Goal: Communication & Community: Answer question/provide support

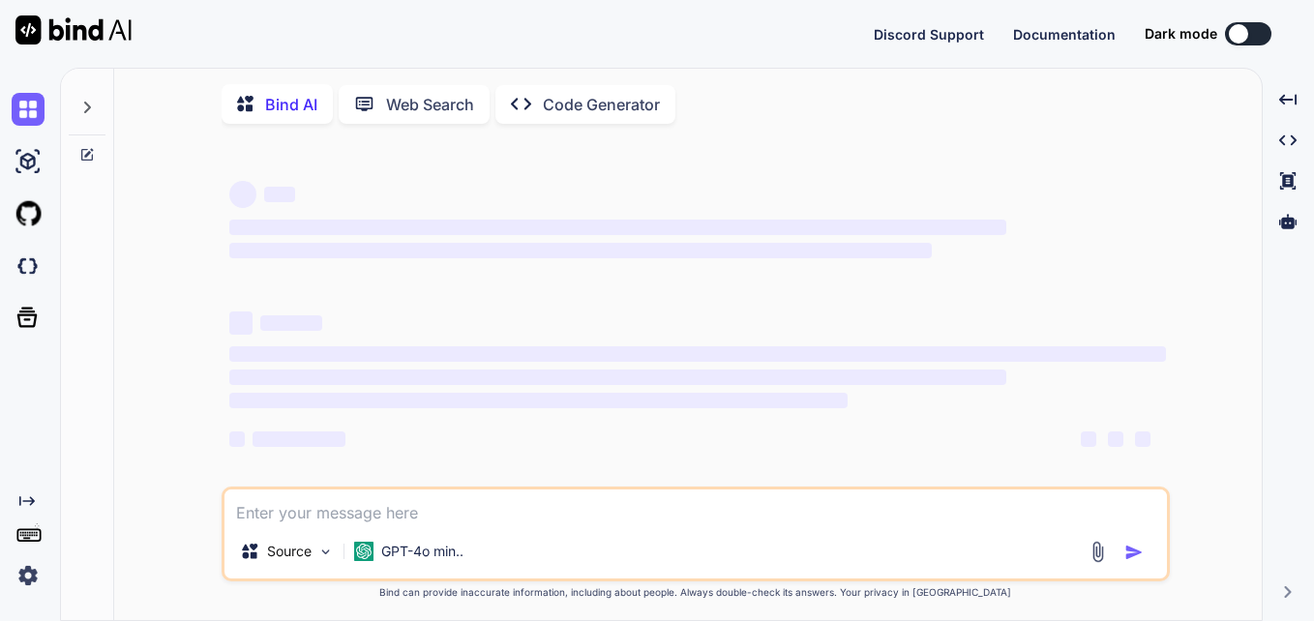
type textarea "<img src={searchSvg} alt="Search" style={{ marginRight: '10px', width: '21px', …"
type textarea "x"
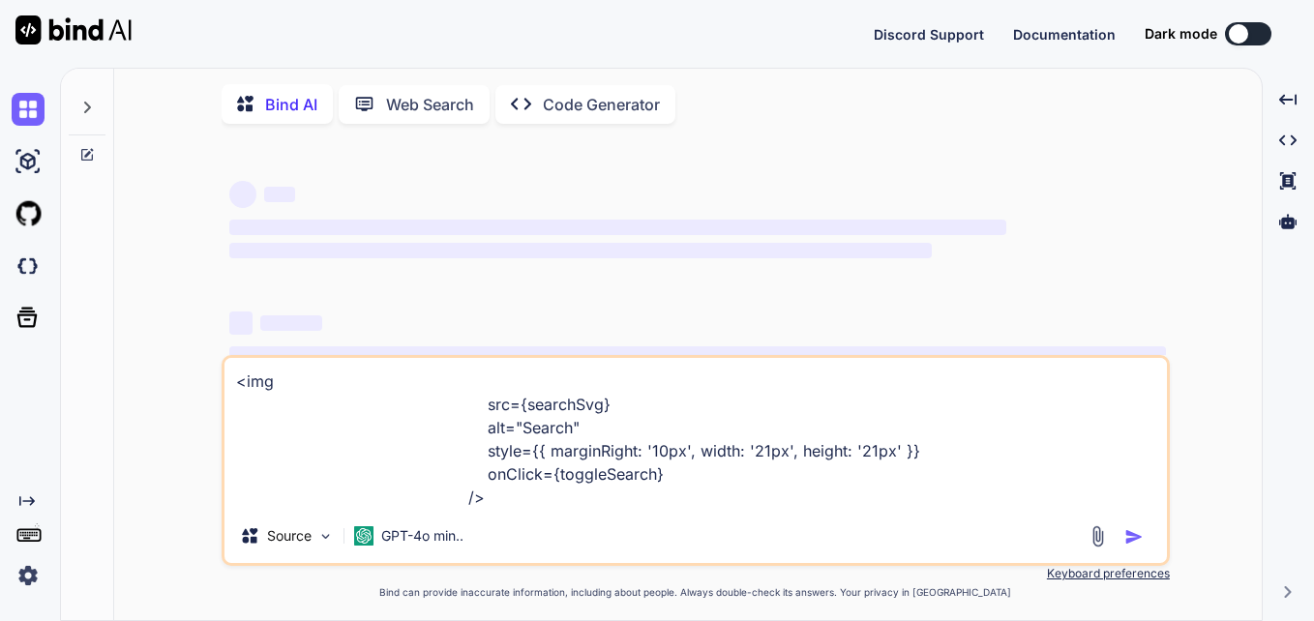
type textarea "<img src={searchSvg} alt="Search" style={{ marginRight: '10px', width: '21px', …"
type textarea "x"
type textarea "<img src={searchSvg} alt="Search" style={{ marginRight: '10px', width: '21px', …"
type textarea "x"
type textarea "<img src={searchSvg} alt="Search" style={{ marginRight: '10px', width: '21px', …"
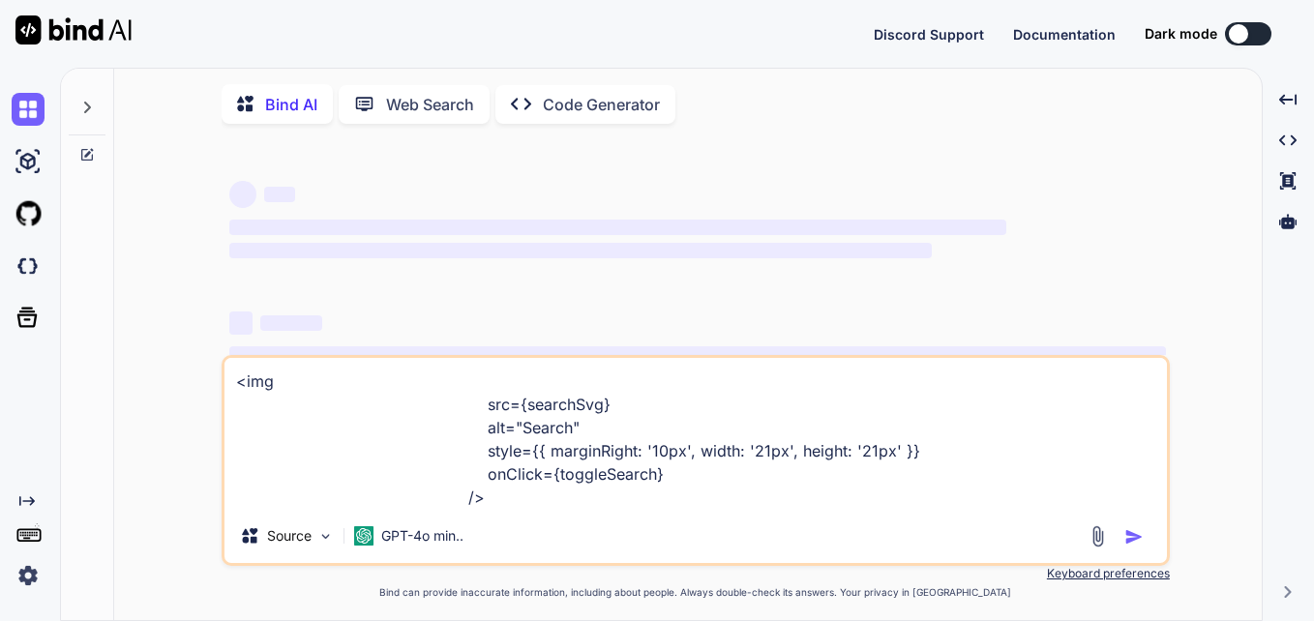
type textarea "x"
type textarea "<img src={searchSvg} alt="Search" style={{ marginRight: '10px', width: '21px', …"
type textarea "x"
type textarea "<img src={searchSvg} alt="Search" style={{ marginRight: '10px', width: '21px', …"
type textarea "x"
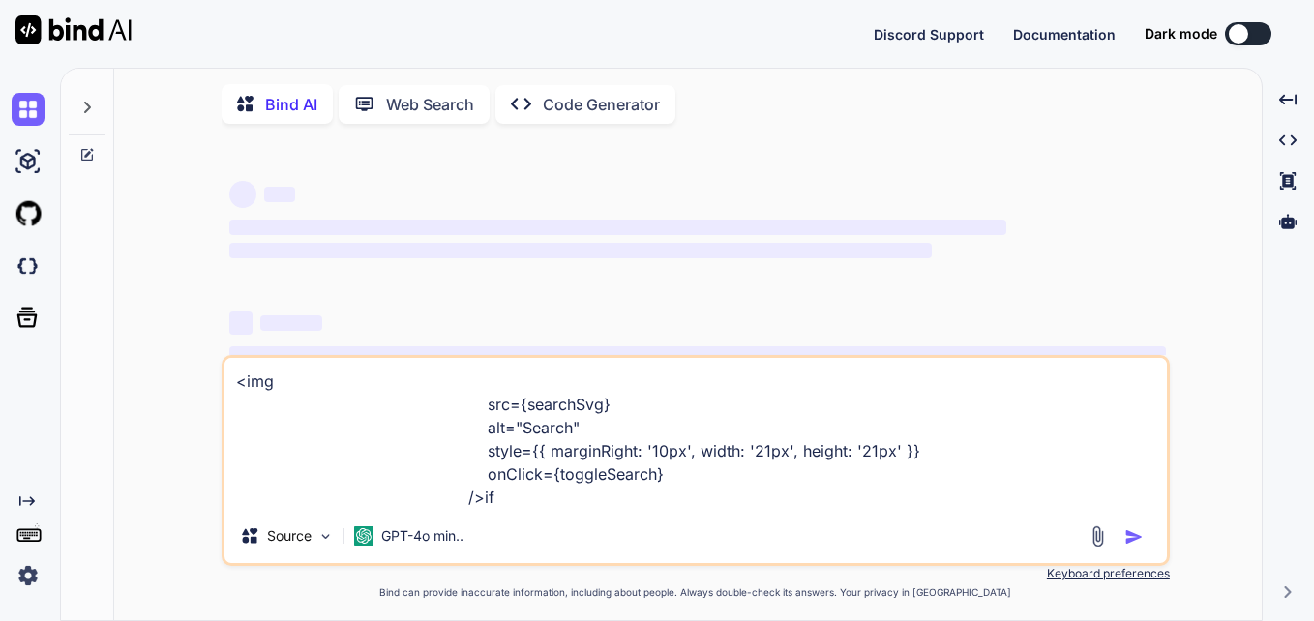
type textarea "<img src={searchSvg} alt="Search" style={{ marginRight: '10px', width: '21px', …"
type textarea "x"
type textarea "<img src={searchSvg} alt="Search" style={{ marginRight: '10px', width: '21px', …"
type textarea "x"
type textarea "<img src={searchSvg} alt="Search" style={{ marginRight: '10px', width: '21px', …"
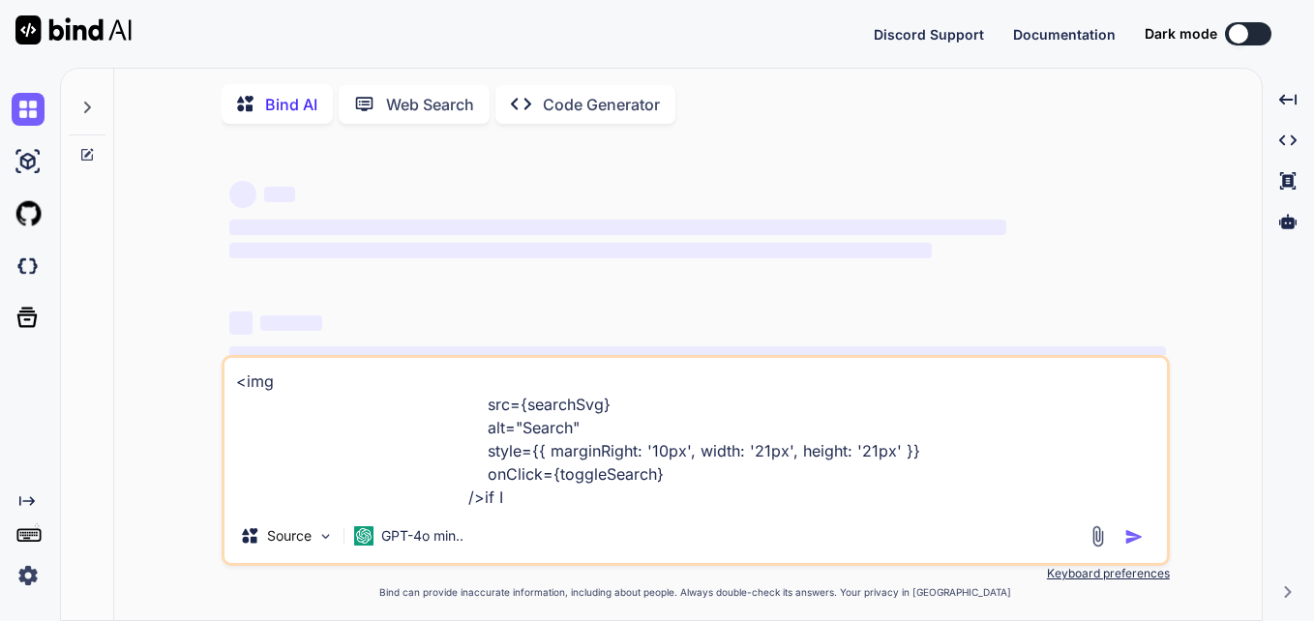
type textarea "x"
type textarea "<img src={searchSvg} alt="Search" style={{ marginRight: '10px', width: '21px', …"
type textarea "x"
type textarea "<img src={searchSvg} alt="Search" style={{ marginRight: '10px', width: '21px', …"
type textarea "x"
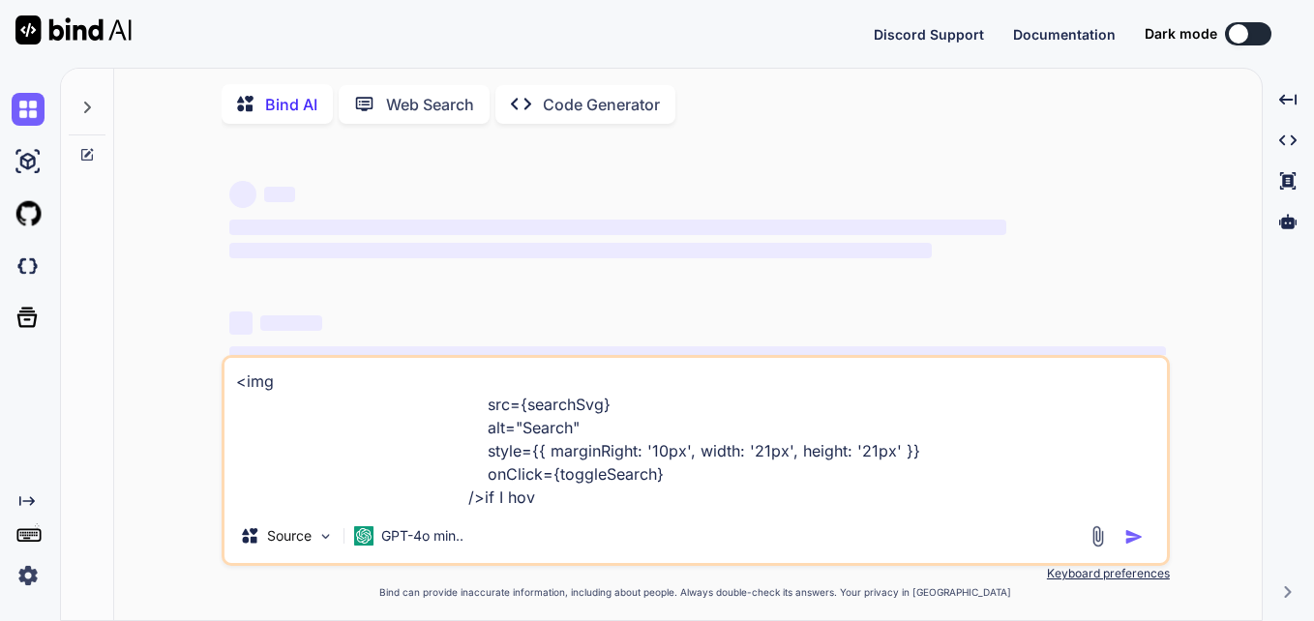
type textarea "<img src={searchSvg} alt="Search" style={{ marginRight: '10px', width: '21px', …"
type textarea "x"
type textarea "<img src={searchSvg} alt="Search" style={{ marginRight: '10px', width: '21px', …"
type textarea "x"
type textarea "<img src={searchSvg} alt="Search" style={{ marginRight: '10px', width: '21px', …"
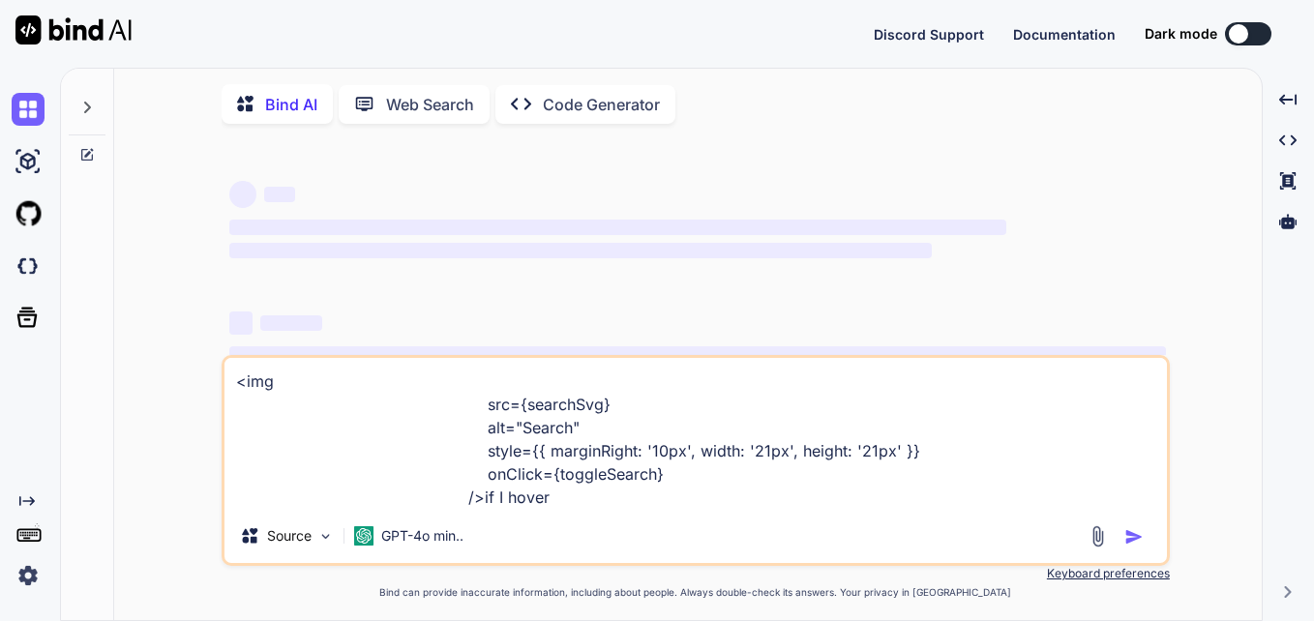
type textarea "x"
type textarea "<img src={searchSvg} alt="Search" style={{ marginRight: '10px', width: '21px', …"
type textarea "x"
type textarea "<img src={searchSvg} alt="Search" style={{ marginRight: '10px', width: '21px', …"
type textarea "x"
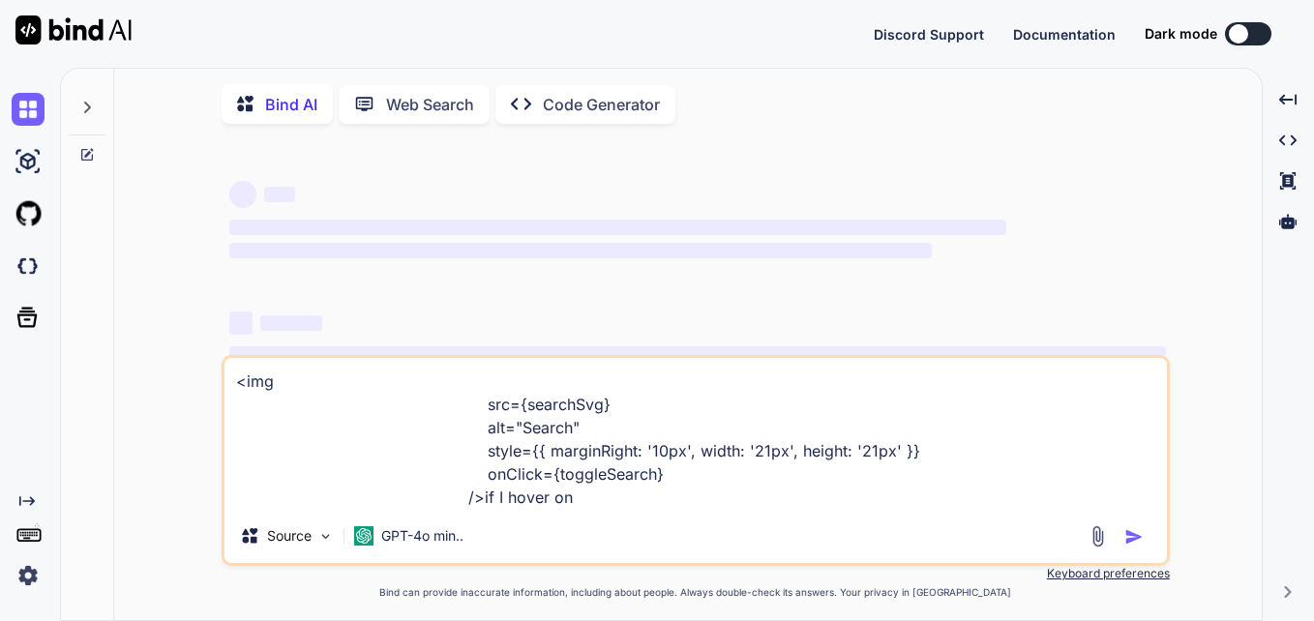
type textarea "<img src={searchSvg} alt="Search" style={{ marginRight: '10px', width: '21px', …"
type textarea "x"
type textarea "<img src={searchSvg} alt="Search" style={{ marginRight: '10px', width: '21px', …"
type textarea "x"
type textarea "<img src={searchSvg} alt="Search" style={{ marginRight: '10px', width: '21px', …"
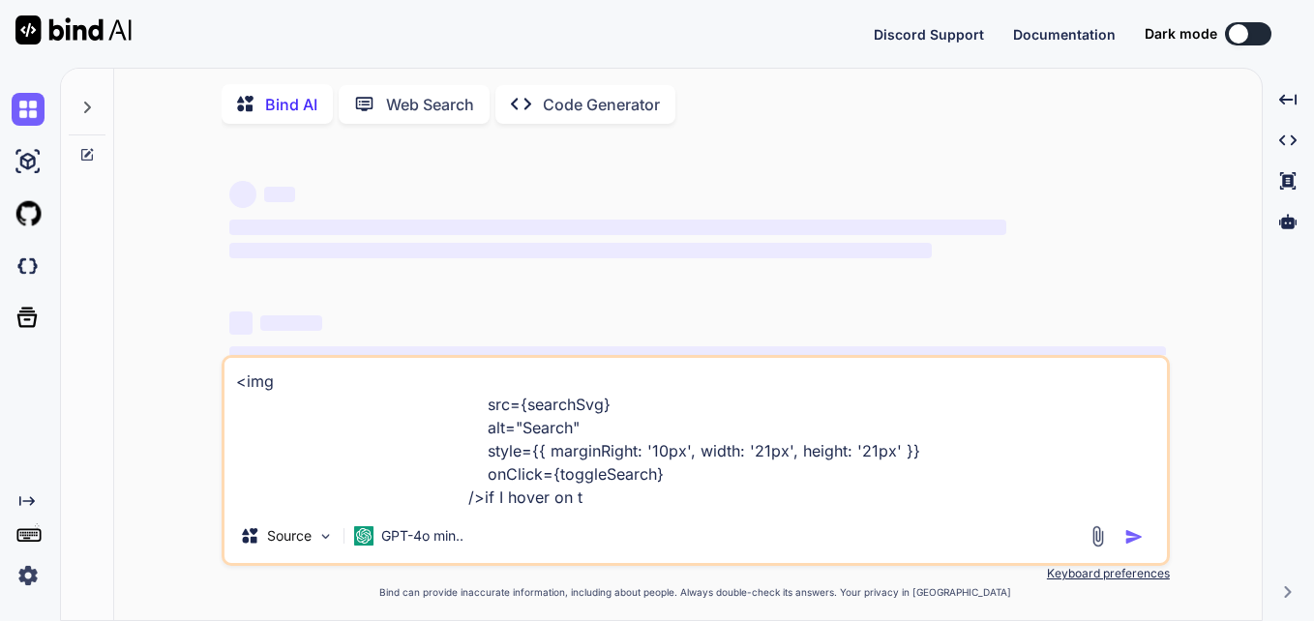
type textarea "x"
type textarea "<img src={searchSvg} alt="Search" style={{ marginRight: '10px', width: '21px', …"
type textarea "x"
type textarea "<img src={searchSvg} alt="Search" style={{ marginRight: '10px', width: '21px', …"
type textarea "x"
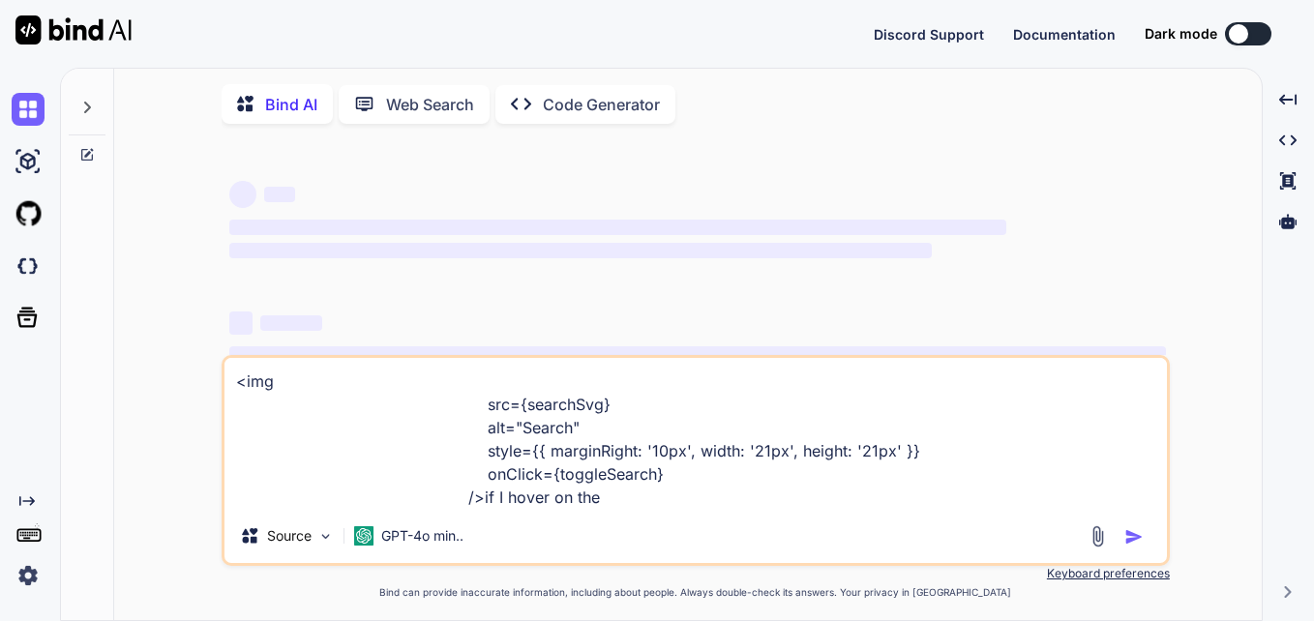
type textarea "<img src={searchSvg} alt="Search" style={{ marginRight: '10px', width: '21px', …"
type textarea "x"
type textarea "<img src={searchSvg} alt="Search" style={{ marginRight: '10px', width: '21px', …"
type textarea "x"
type textarea "<img src={searchSvg} alt="Search" style={{ marginRight: '10px', width: '21px', …"
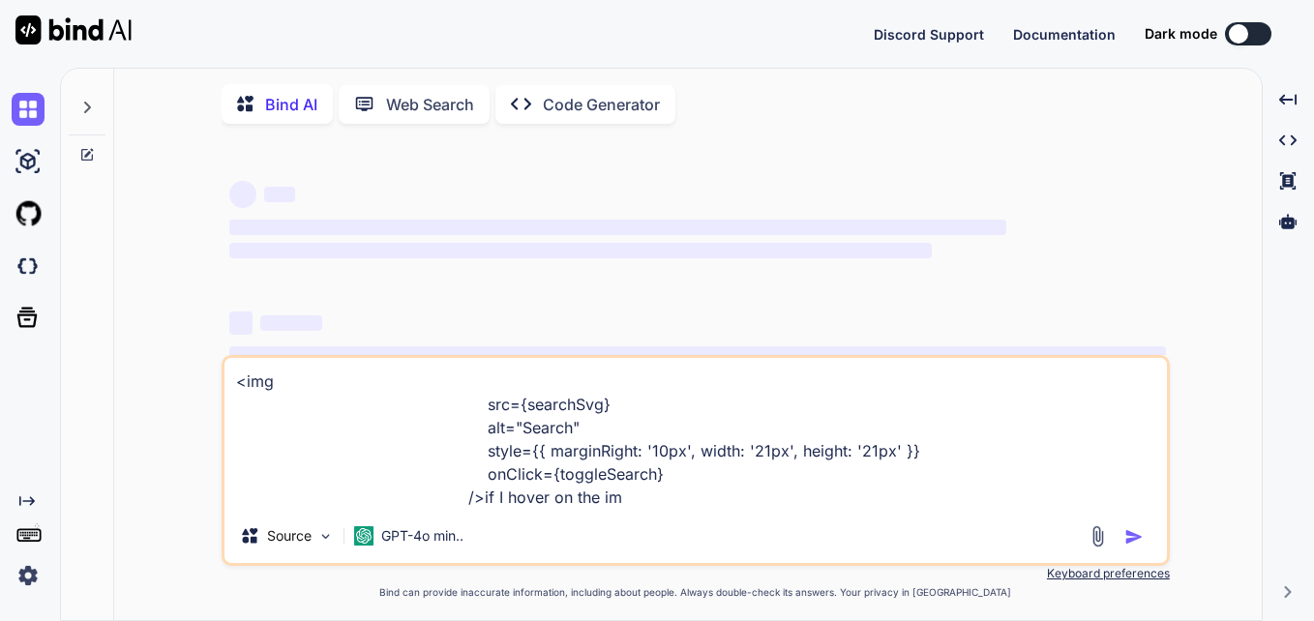
type textarea "x"
type textarea "<img src={searchSvg} alt="Search" style={{ marginRight: '10px', width: '21px', …"
type textarea "x"
type textarea "<img src={searchSvg} alt="Search" style={{ marginRight: '10px', width: '21px', …"
type textarea "x"
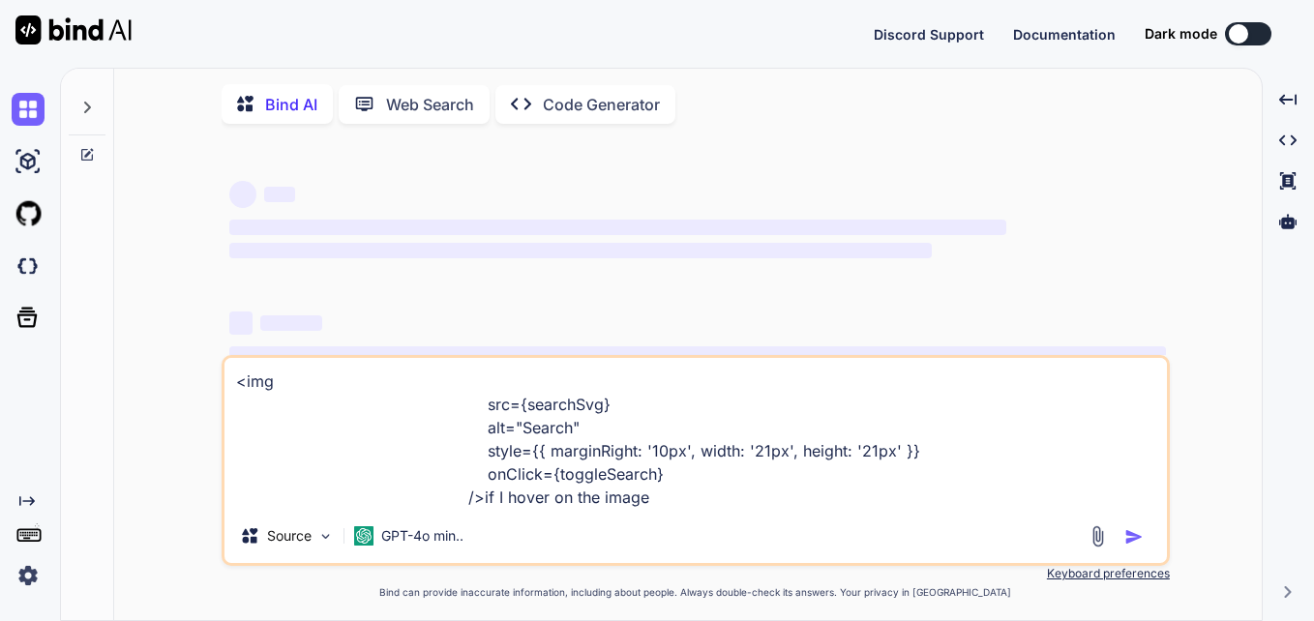
type textarea "<img src={searchSvg} alt="Search" style={{ marginRight: '10px', width: '21px', …"
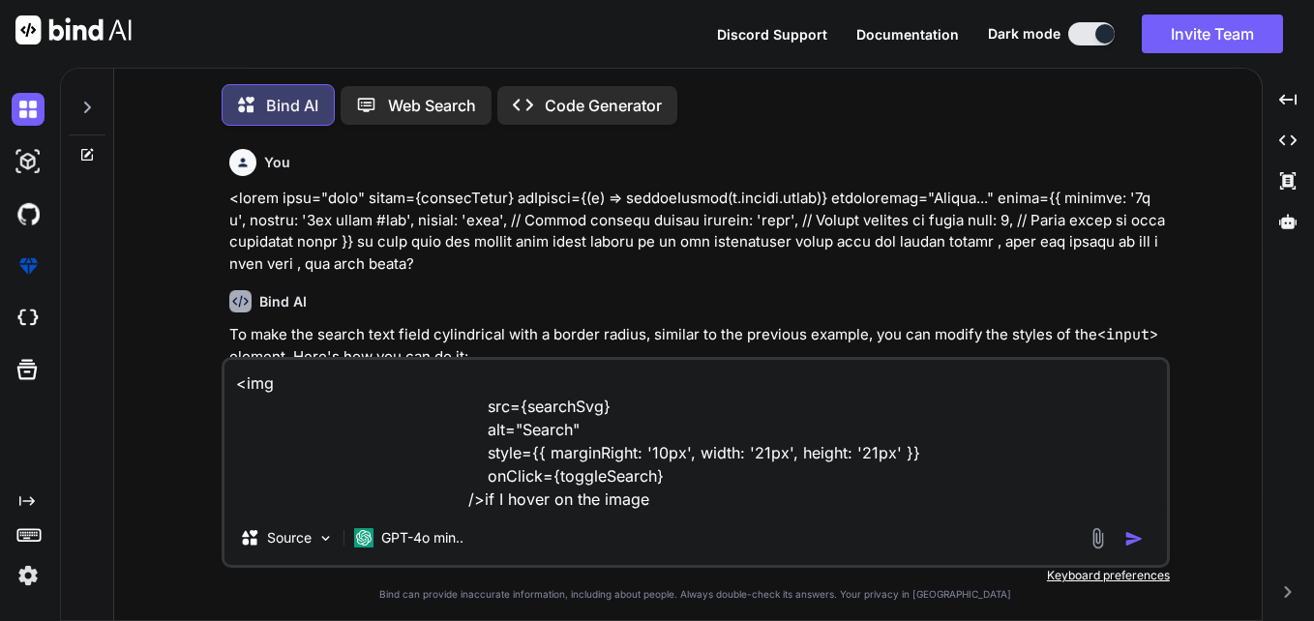
type textarea "x"
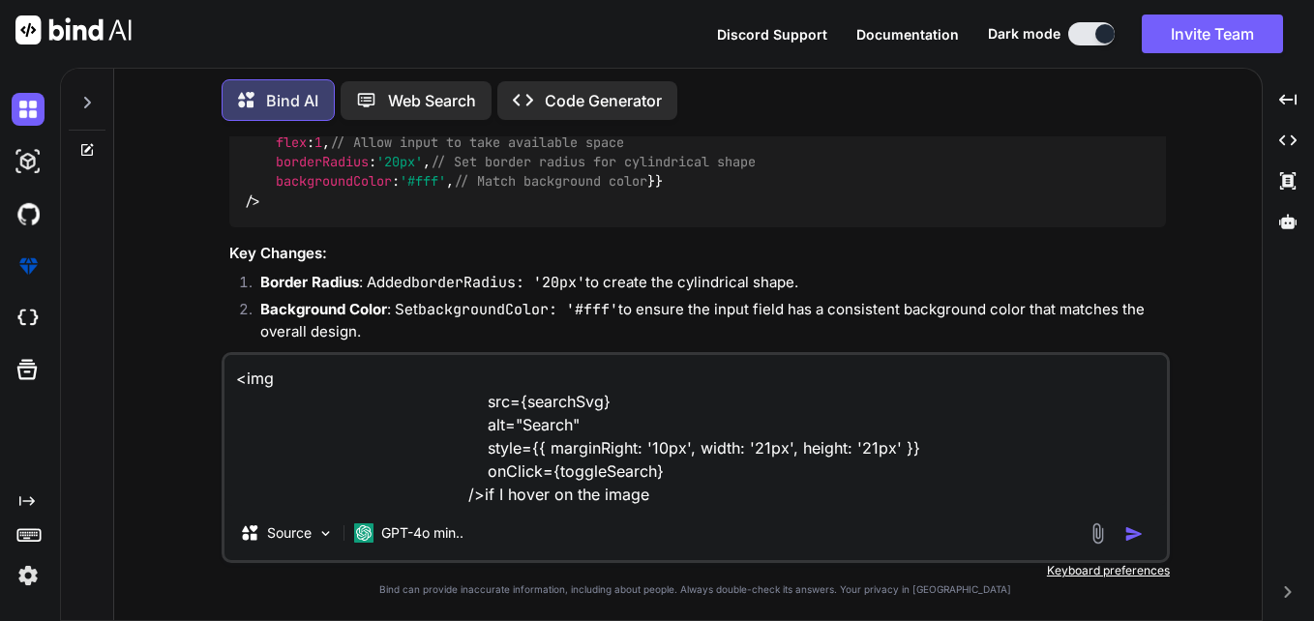
type textarea "<img src={searchSvg} alt="Search" style={{ marginRight: '10px', width: '21px', …"
type textarea "x"
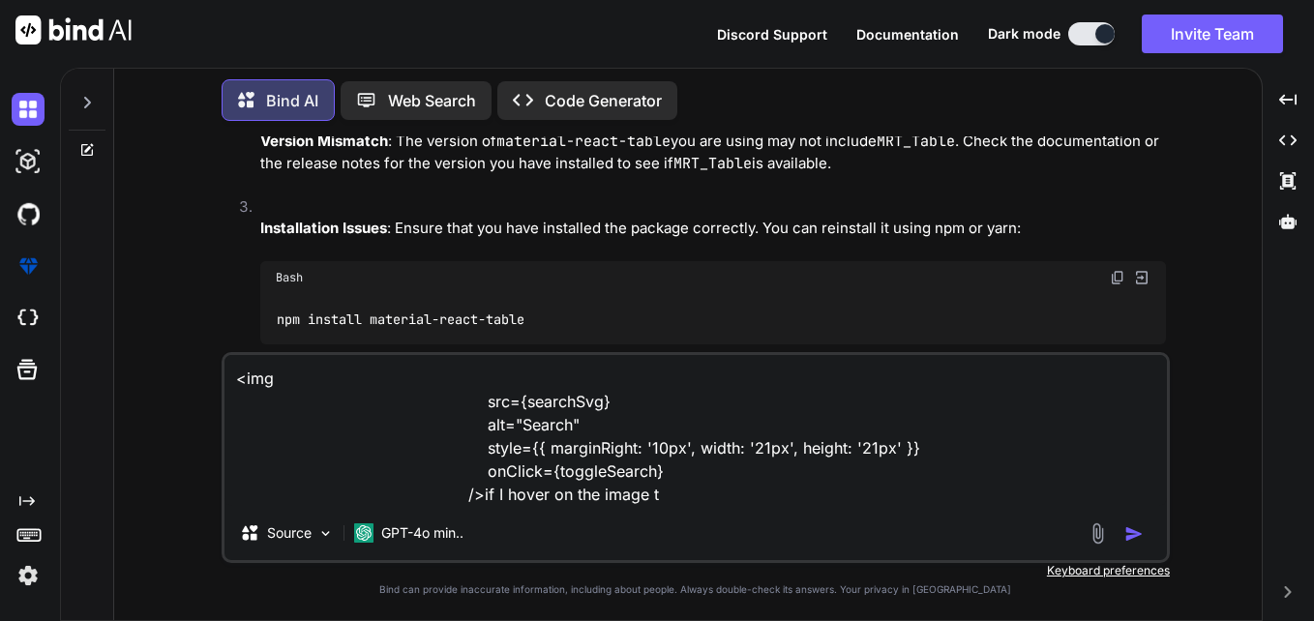
type textarea "<img src={searchSvg} alt="Search" style={{ marginRight: '10px', width: '21px', …"
type textarea "x"
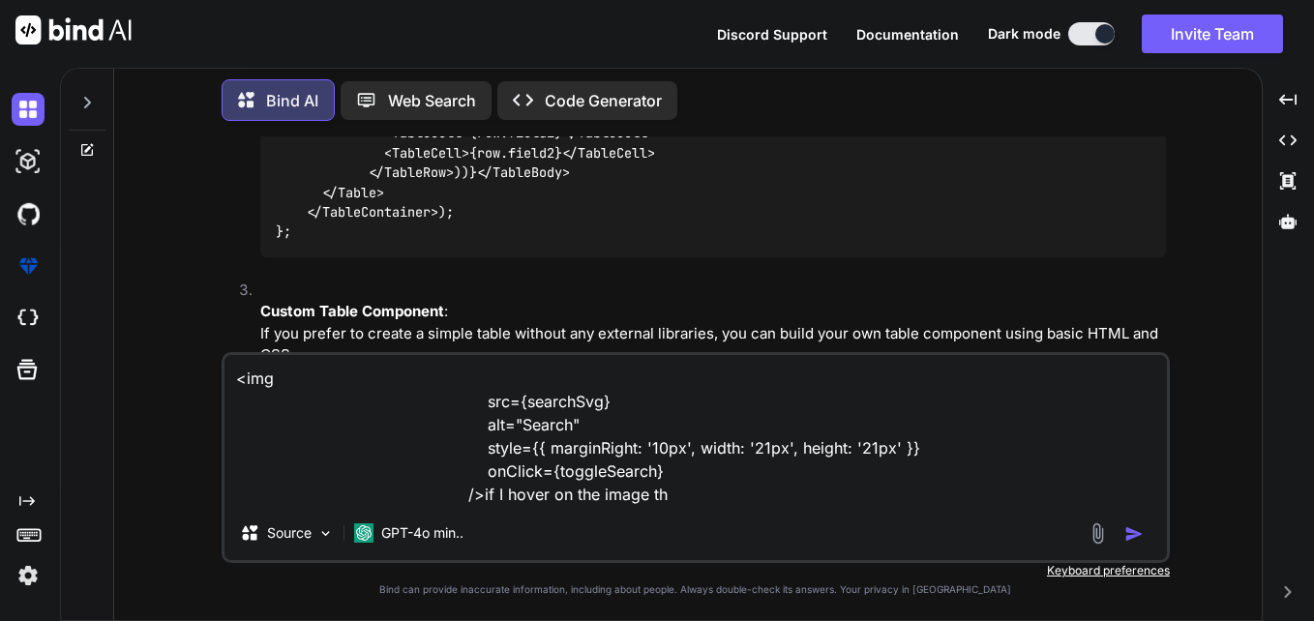
type textarea "<img src={searchSvg} alt="Search" style={{ marginRight: '10px', width: '21px', …"
type textarea "x"
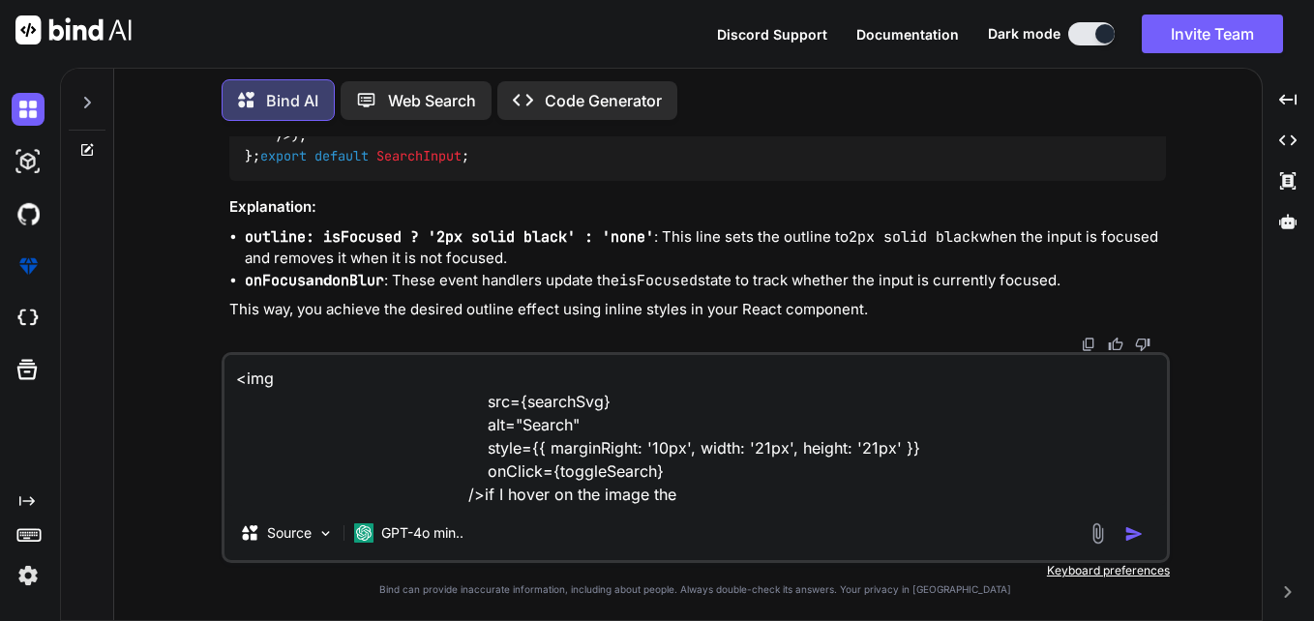
type textarea "<img src={searchSvg} alt="Search" style={{ marginRight: '10px', width: '21px', …"
type textarea "x"
type textarea "<img src={searchSvg} alt="Search" style={{ marginRight: '10px', width: '21px', …"
type textarea "x"
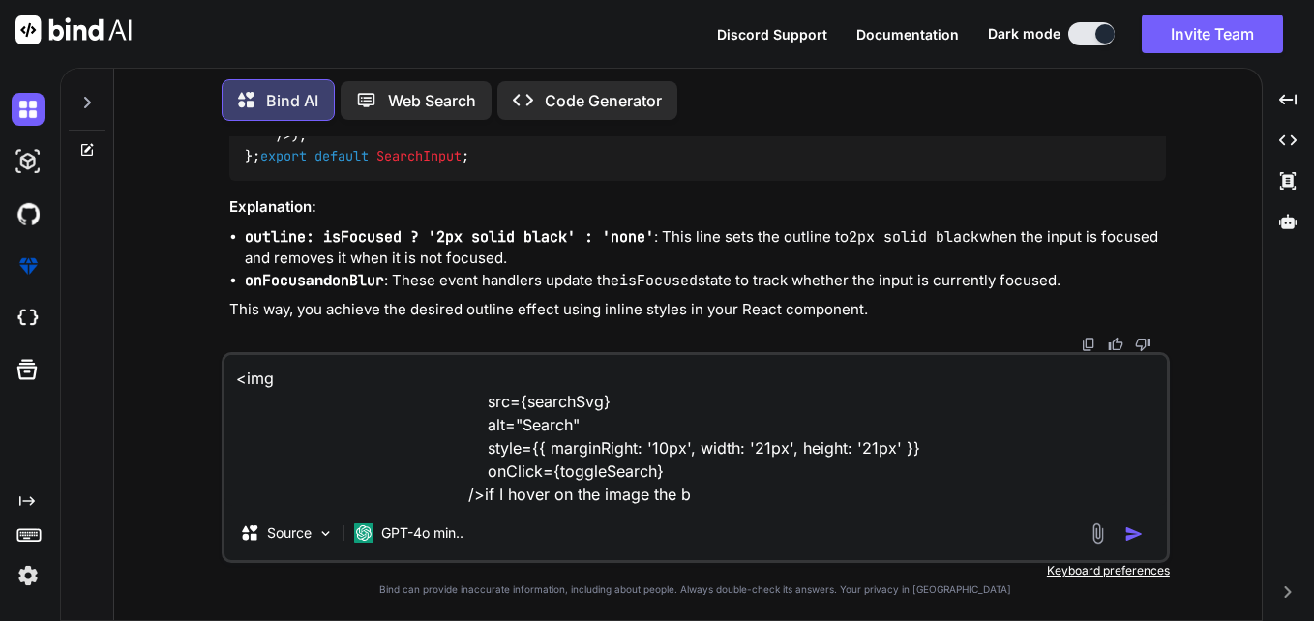
type textarea "<img src={searchSvg} alt="Search" style={{ marginRight: '10px', width: '21px', …"
type textarea "x"
type textarea "<img src={searchSvg} alt="Search" style={{ marginRight: '10px', width: '21px', …"
type textarea "x"
type textarea "<img src={searchSvg} alt="Search" style={{ marginRight: '10px', width: '21px', …"
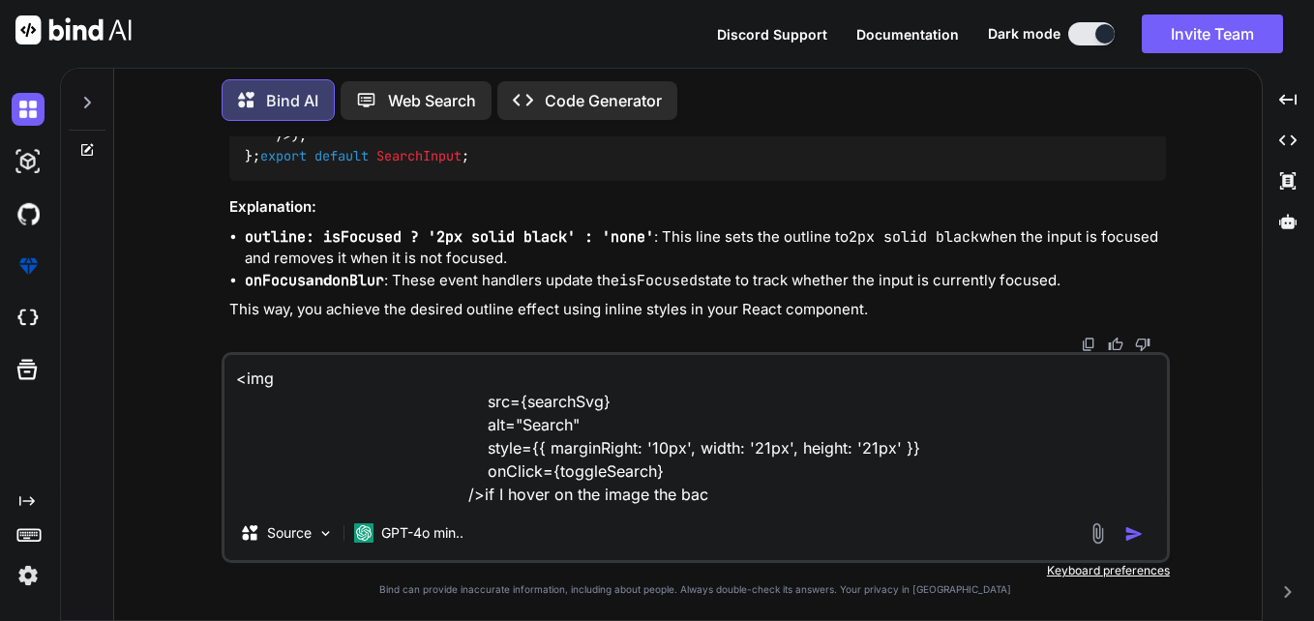
type textarea "x"
type textarea "<img src={searchSvg} alt="Search" style={{ marginRight: '10px', width: '21px', …"
type textarea "x"
type textarea "<img src={searchSvg} alt="Search" style={{ marginRight: '10px', width: '21px', …"
type textarea "x"
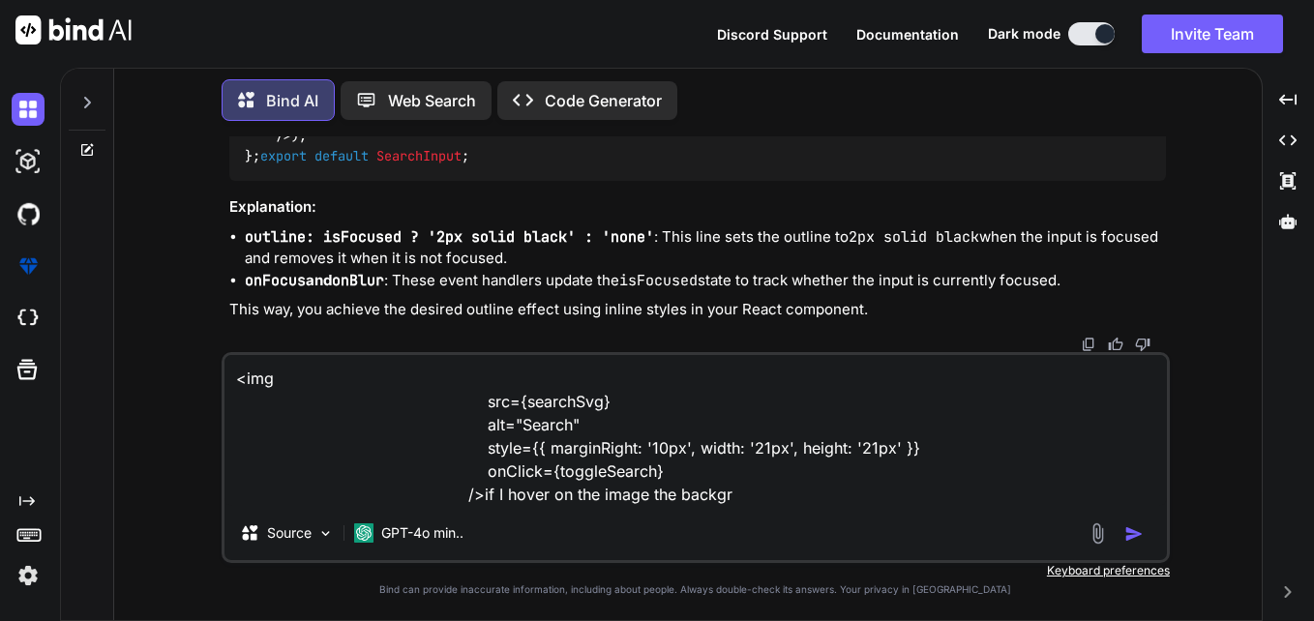
type textarea "<img src={searchSvg} alt="Search" style={{ marginRight: '10px', width: '21px', …"
type textarea "x"
type textarea "<img src={searchSvg} alt="Search" style={{ marginRight: '10px', width: '21px', …"
type textarea "x"
type textarea "<img src={searchSvg} alt="Search" style={{ marginRight: '10px', width: '21px', …"
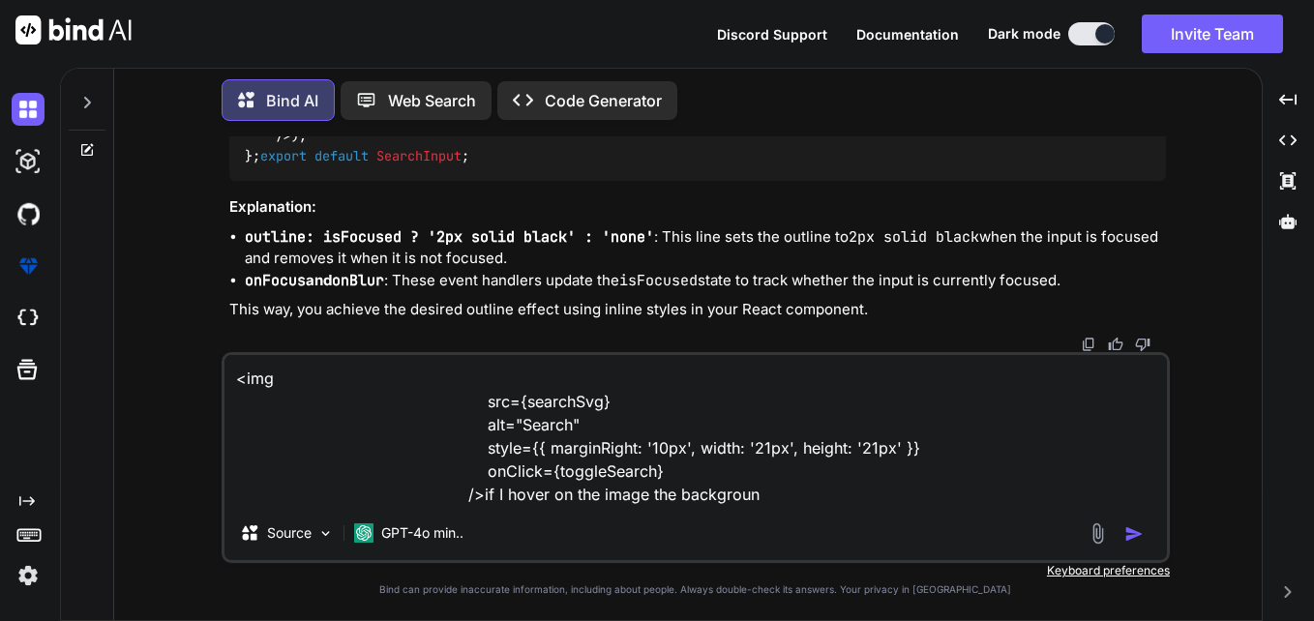
type textarea "x"
type textarea "<img src={searchSvg} alt="Search" style={{ marginRight: '10px', width: '21px', …"
type textarea "x"
type textarea "<img src={searchSvg} alt="Search" style={{ marginRight: '10px', width: '21px', …"
type textarea "x"
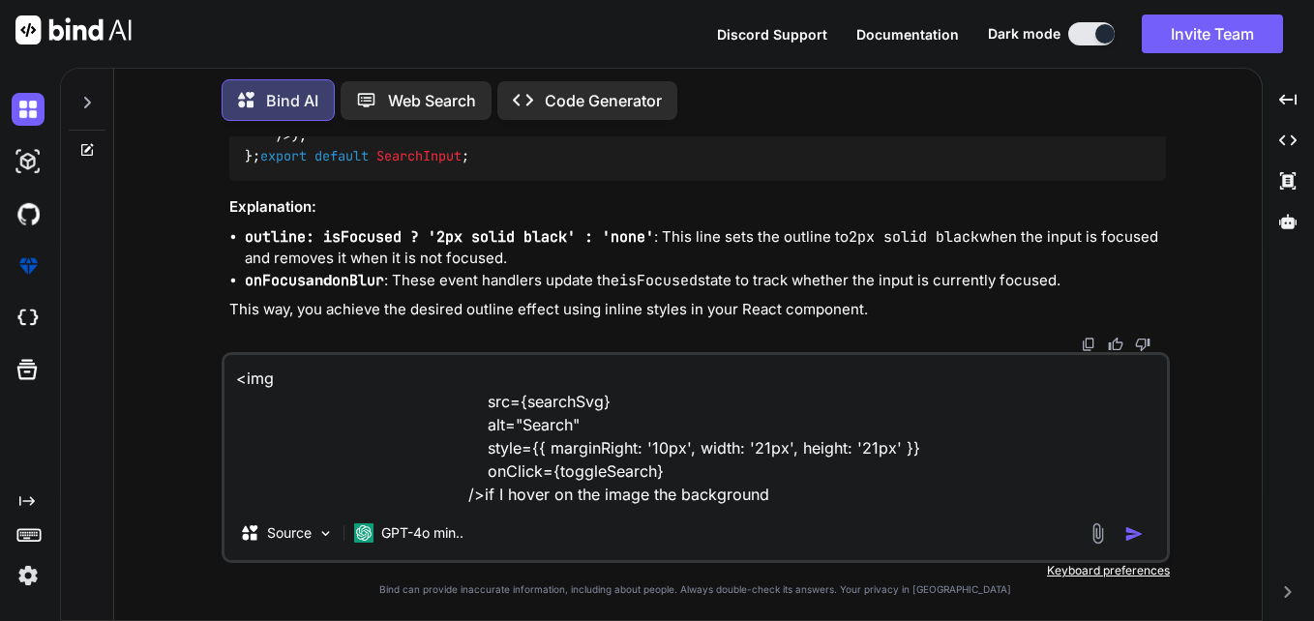
type textarea "<img src={searchSvg} alt="Search" style={{ marginRight: '10px', width: '21px', …"
type textarea "x"
type textarea "<img src={searchSvg} alt="Search" style={{ marginRight: '10px', width: '21px', …"
type textarea "x"
type textarea "<img src={searchSvg} alt="Search" style={{ marginRight: '10px', width: '21px', …"
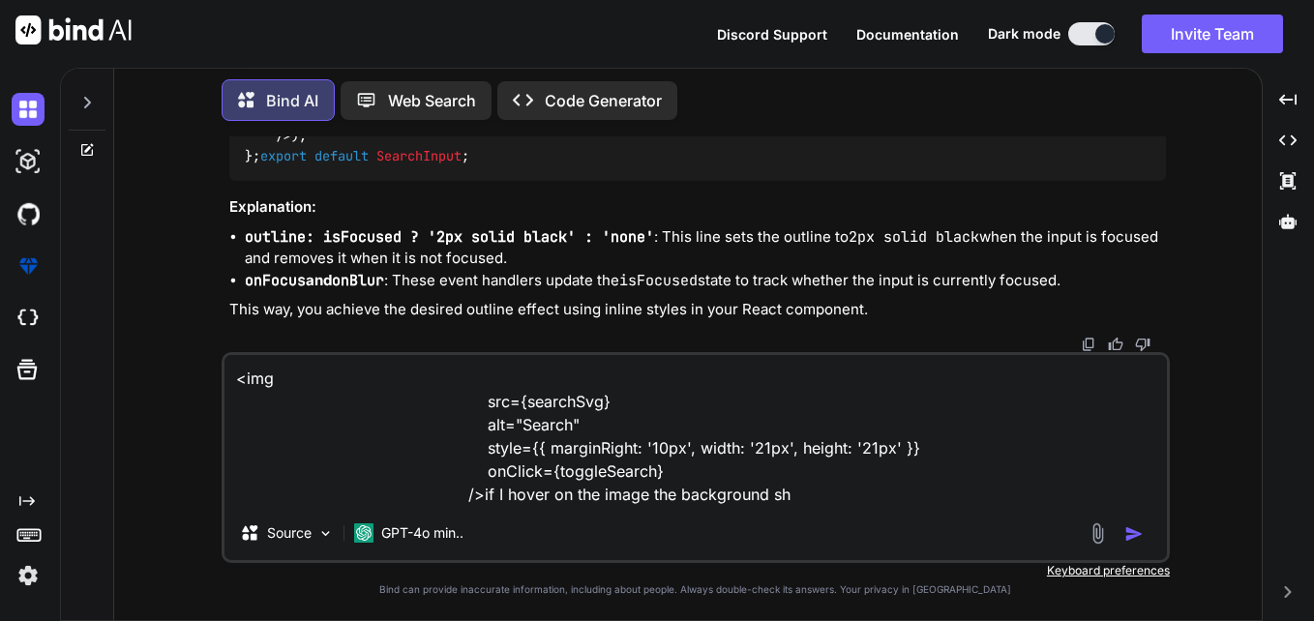
type textarea "x"
type textarea "<img src={searchSvg} alt="Search" style={{ marginRight: '10px', width: '21px', …"
type textarea "x"
type textarea "<img src={searchSvg} alt="Search" style={{ marginRight: '10px', width: '21px', …"
type textarea "x"
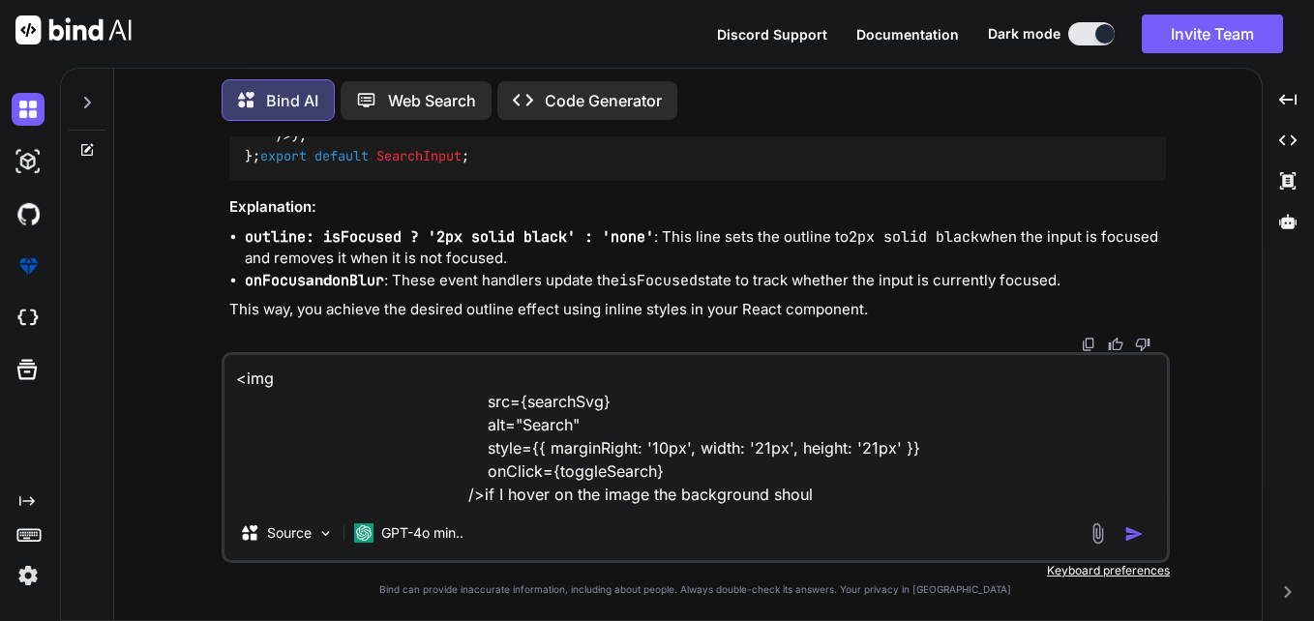
type textarea "<img src={searchSvg} alt="Search" style={{ marginRight: '10px', width: '21px', …"
type textarea "x"
type textarea "<img src={searchSvg} alt="Search" style={{ marginRight: '10px', width: '21px', …"
type textarea "x"
type textarea "<img src={searchSvg} alt="Search" style={{ marginRight: '10px', width: '21px', …"
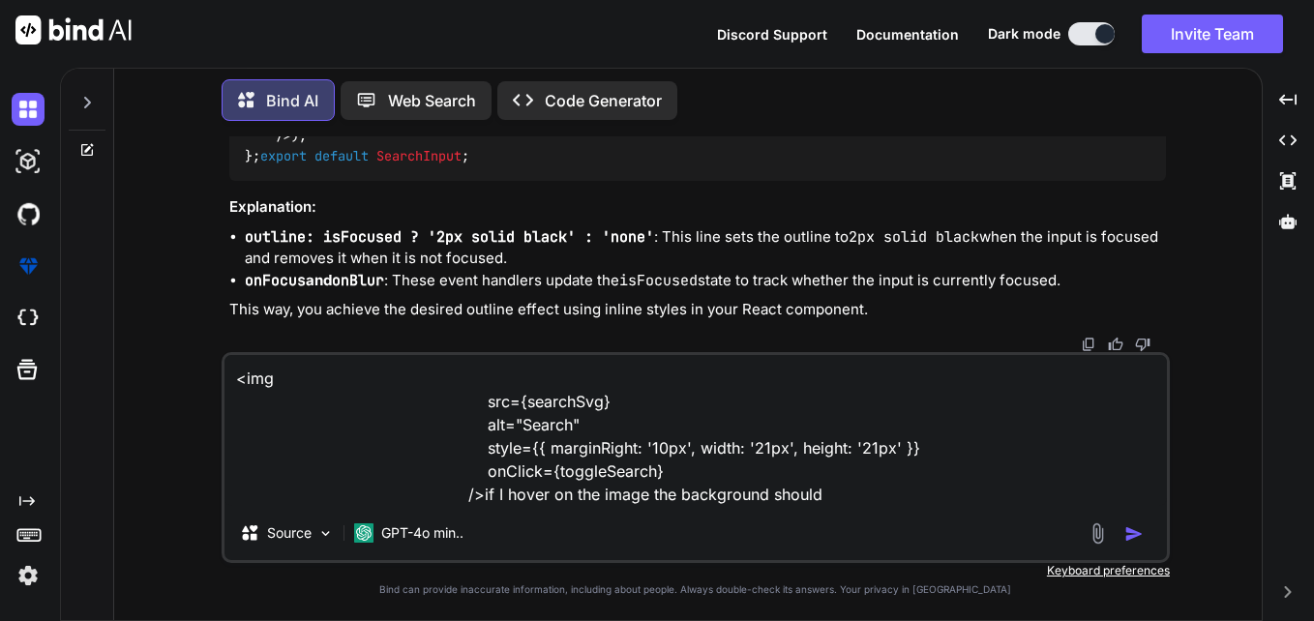
type textarea "x"
type textarea "<img src={searchSvg} alt="Search" style={{ marginRight: '10px', width: '21px', …"
type textarea "x"
type textarea "<img src={searchSvg} alt="Search" style={{ marginRight: '10px', width: '21px', …"
type textarea "x"
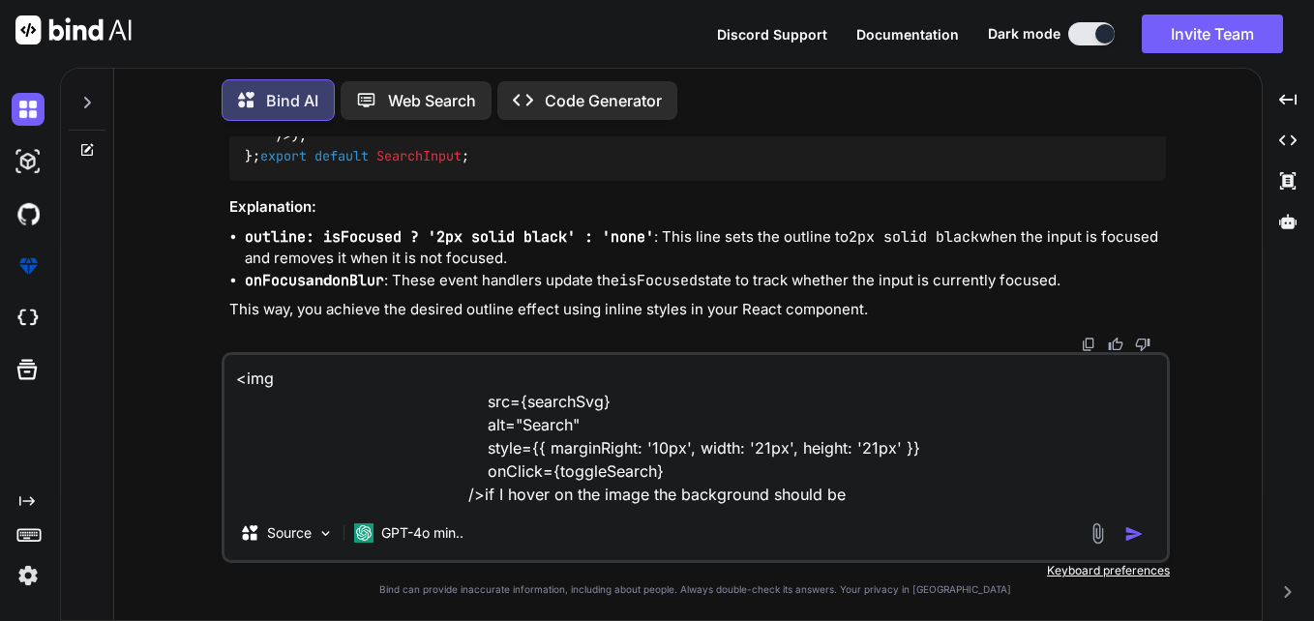
type textarea "<img src={searchSvg} alt="Search" style={{ marginRight: '10px', width: '21px', …"
type textarea "x"
type textarea "<img src={searchSvg} alt="Search" style={{ marginRight: '10px', width: '21px', …"
type textarea "x"
type textarea "<img src={searchSvg} alt="Search" style={{ marginRight: '10px', width: '21px', …"
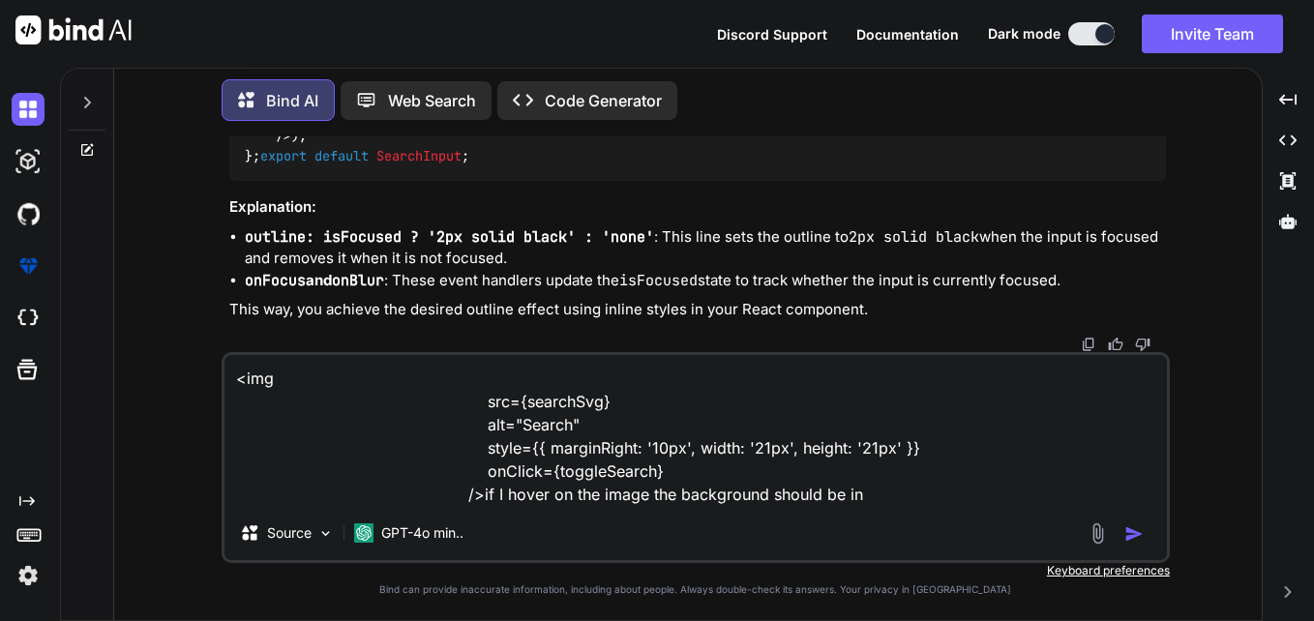
type textarea "x"
type textarea "<img src={searchSvg} alt="Search" style={{ marginRight: '10px', width: '21px', …"
type textarea "x"
type textarea "<img src={searchSvg} alt="Search" style={{ marginRight: '10px', width: '21px', …"
type textarea "x"
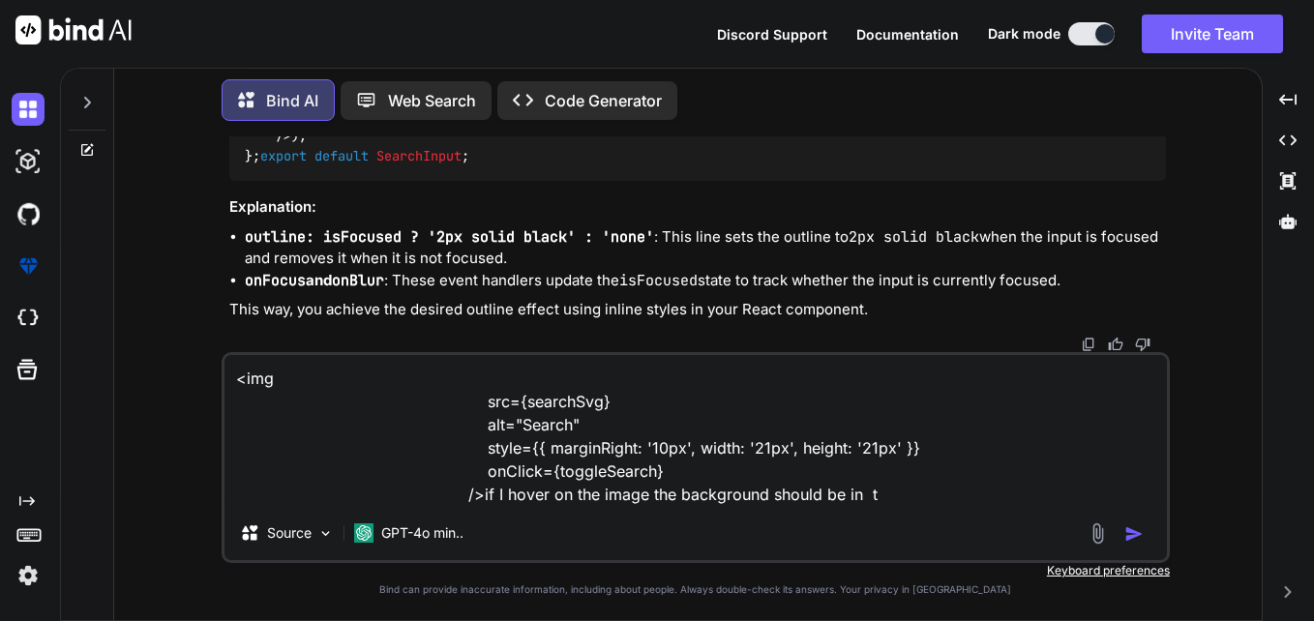
type textarea "<img src={searchSvg} alt="Search" style={{ marginRight: '10px', width: '21px', …"
type textarea "x"
type textarea "<img src={searchSvg} alt="Search" style={{ marginRight: '10px', width: '21px', …"
type textarea "x"
type textarea "<img src={searchSvg} alt="Search" style={{ marginRight: '10px', width: '21px', …"
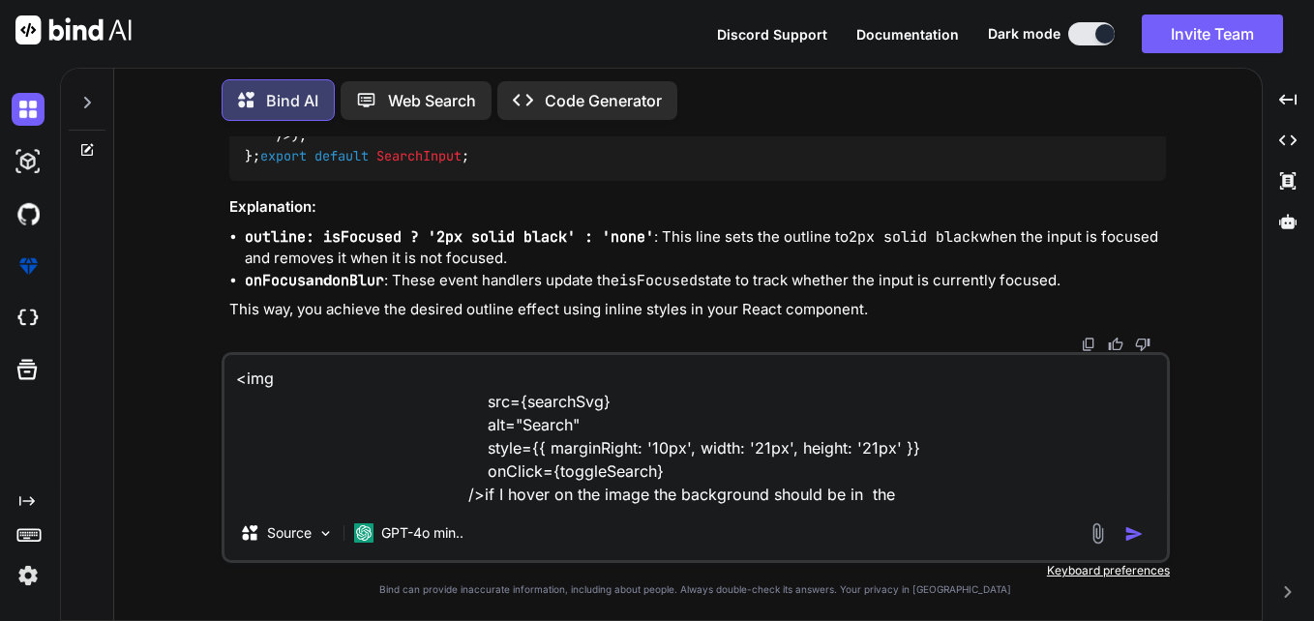
type textarea "x"
type textarea "<img src={searchSvg} alt="Search" style={{ marginRight: '10px', width: '21px', …"
type textarea "x"
type textarea "<img src={searchSvg} alt="Search" style={{ marginRight: '10px', width: '21px', …"
type textarea "x"
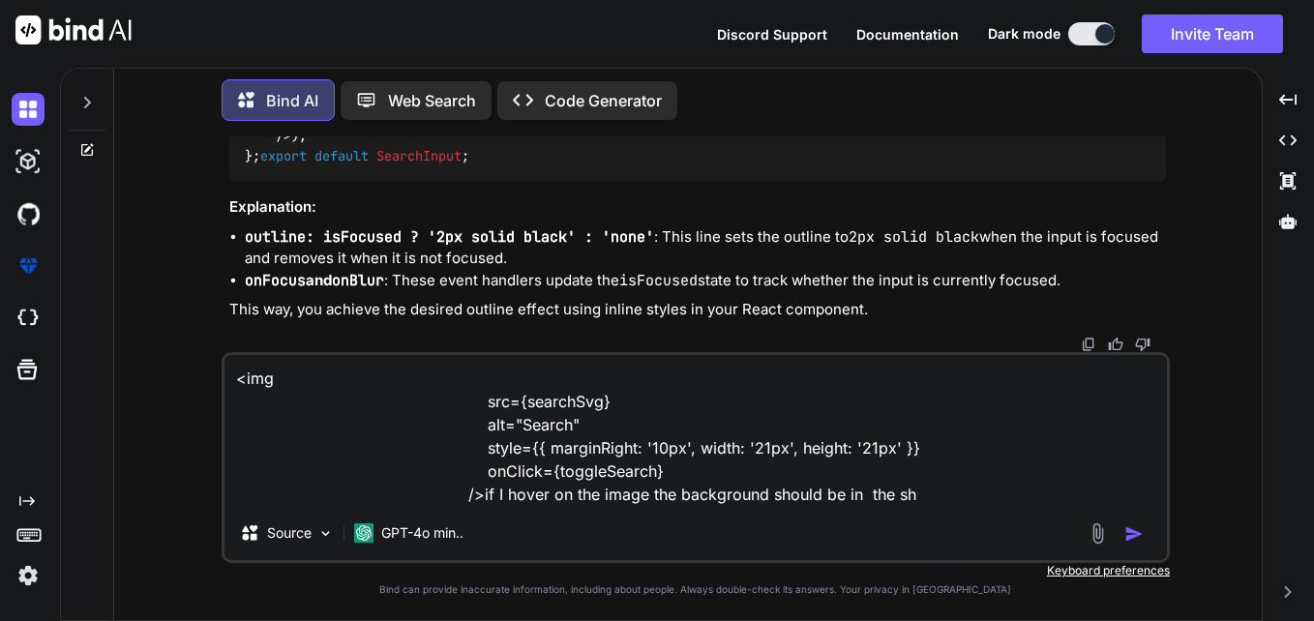
type textarea "<img src={searchSvg} alt="Search" style={{ marginRight: '10px', width: '21px', …"
type textarea "x"
type textarea "<img src={searchSvg} alt="Search" style={{ marginRight: '10px', width: '21px', …"
type textarea "x"
type textarea "<img src={searchSvg} alt="Search" style={{ marginRight: '10px', width: '21px', …"
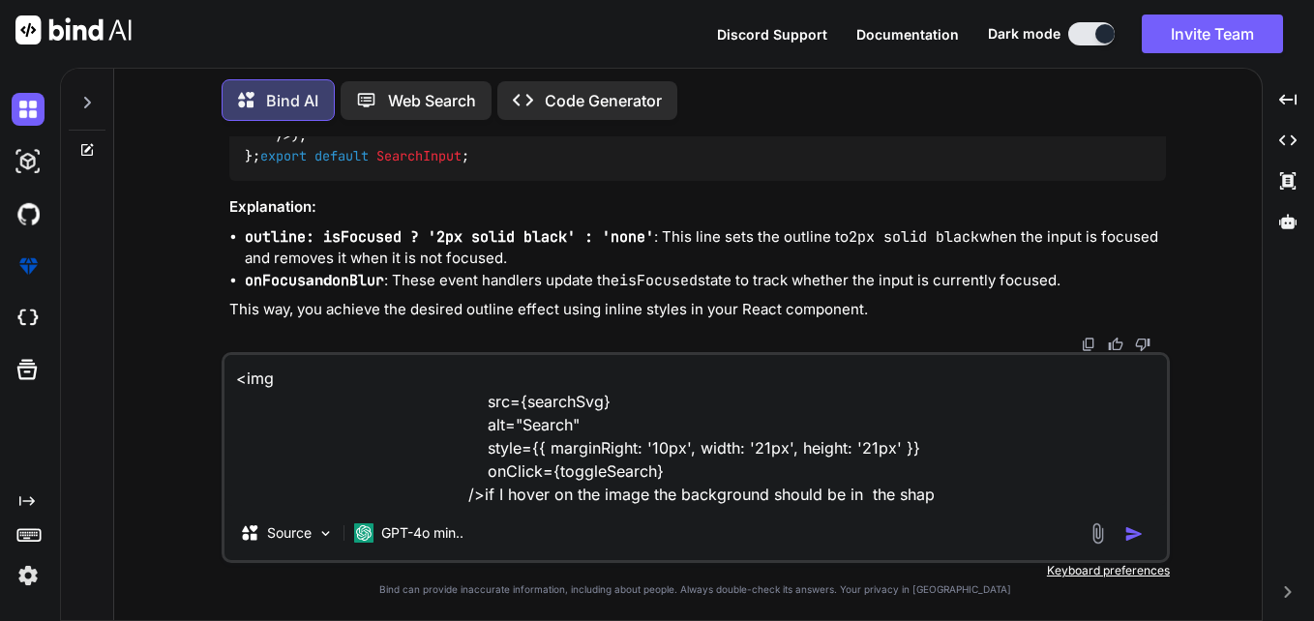
type textarea "x"
type textarea "<img src={searchSvg} alt="Search" style={{ marginRight: '10px', width: '21px', …"
type textarea "x"
type textarea "<img src={searchSvg} alt="Search" style={{ marginRight: '10px', width: '21px', …"
type textarea "x"
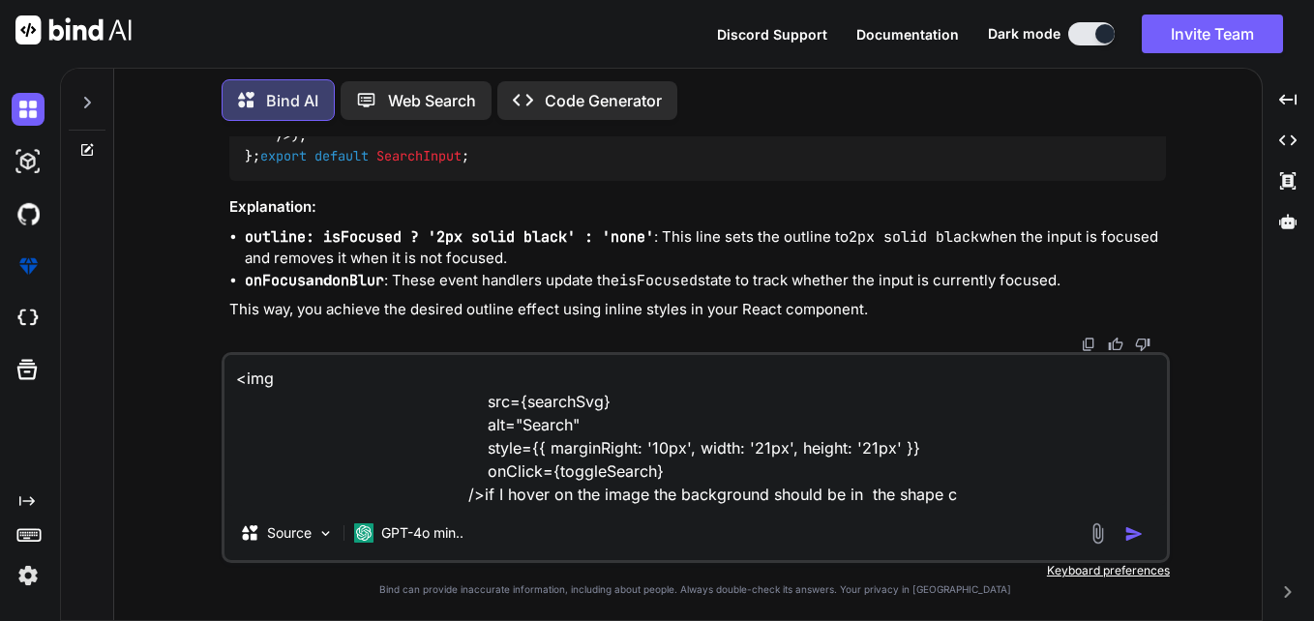
type textarea "<img src={searchSvg} alt="Search" style={{ marginRight: '10px', width: '21px', …"
type textarea "x"
type textarea "<img src={searchSvg} alt="Search" style={{ marginRight: '10px', width: '21px', …"
type textarea "x"
type textarea "<img src={searchSvg} alt="Search" style={{ marginRight: '10px', width: '21px', …"
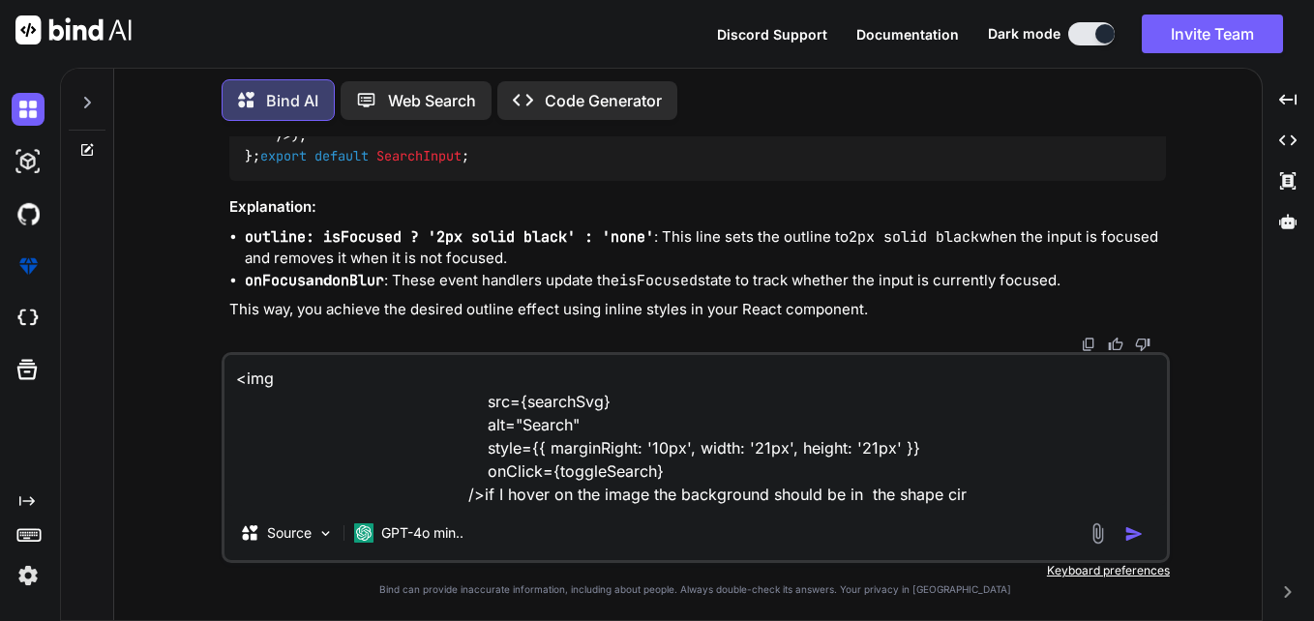
type textarea "x"
type textarea "<img src={searchSvg} alt="Search" style={{ marginRight: '10px', width: '21px', …"
type textarea "x"
type textarea "<img src={searchSvg} alt="Search" style={{ marginRight: '10px', width: '21px', …"
type textarea "x"
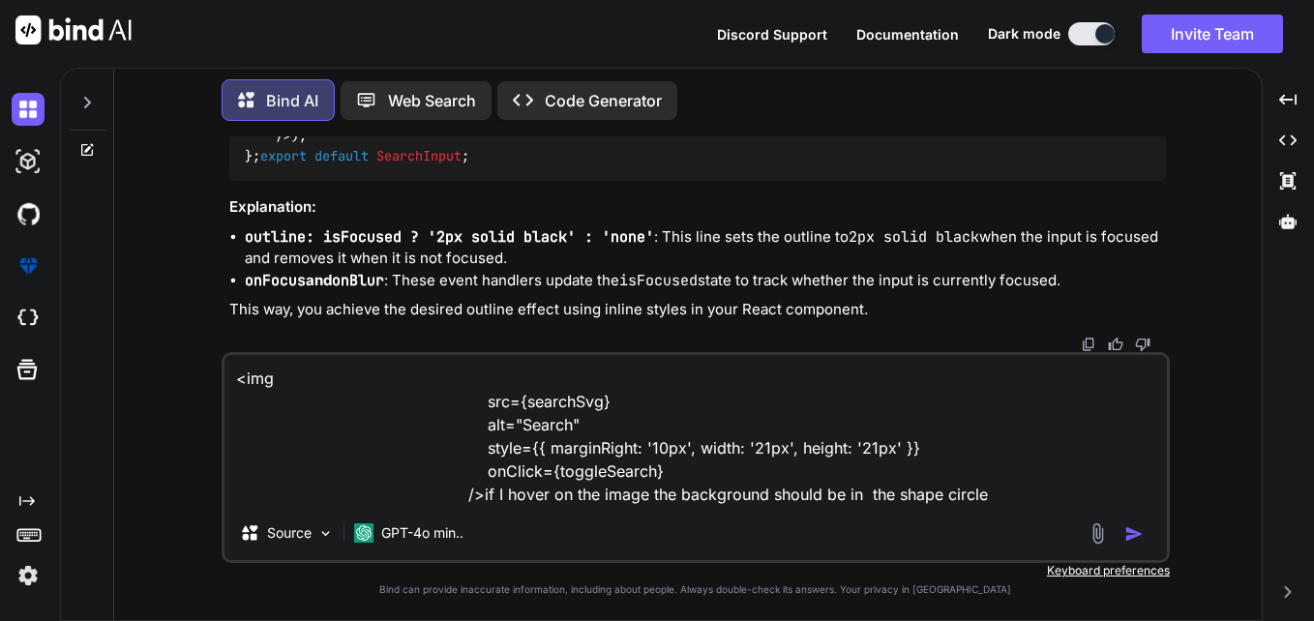
type textarea "<img src={searchSvg} alt="Search" style={{ marginRight: '10px', width: '21px', …"
type textarea "x"
type textarea "<img src={searchSvg} alt="Search" style={{ marginRight: '10px', width: '21px', …"
type textarea "x"
type textarea "<img src={searchSvg} alt="Search" style={{ marginRight: '10px', width: '21px', …"
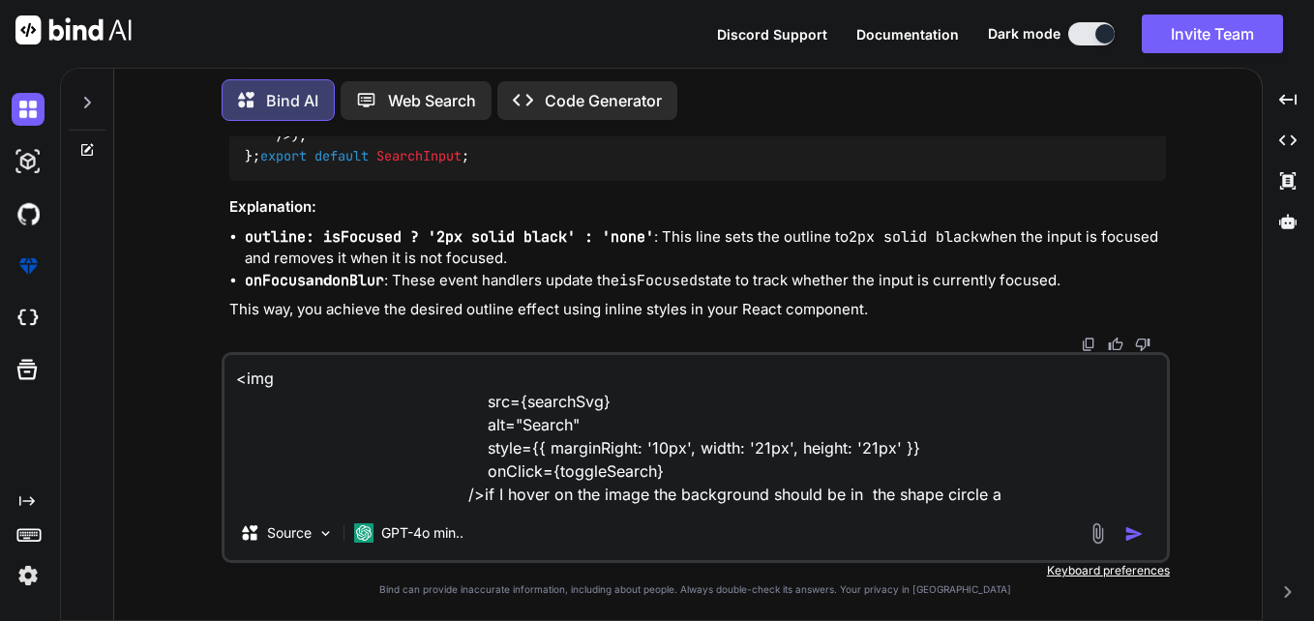
type textarea "x"
type textarea "<img src={searchSvg} alt="Search" style={{ marginRight: '10px', width: '21px', …"
type textarea "x"
type textarea "<img src={searchSvg} alt="Search" style={{ marginRight: '10px', width: '21px', …"
type textarea "x"
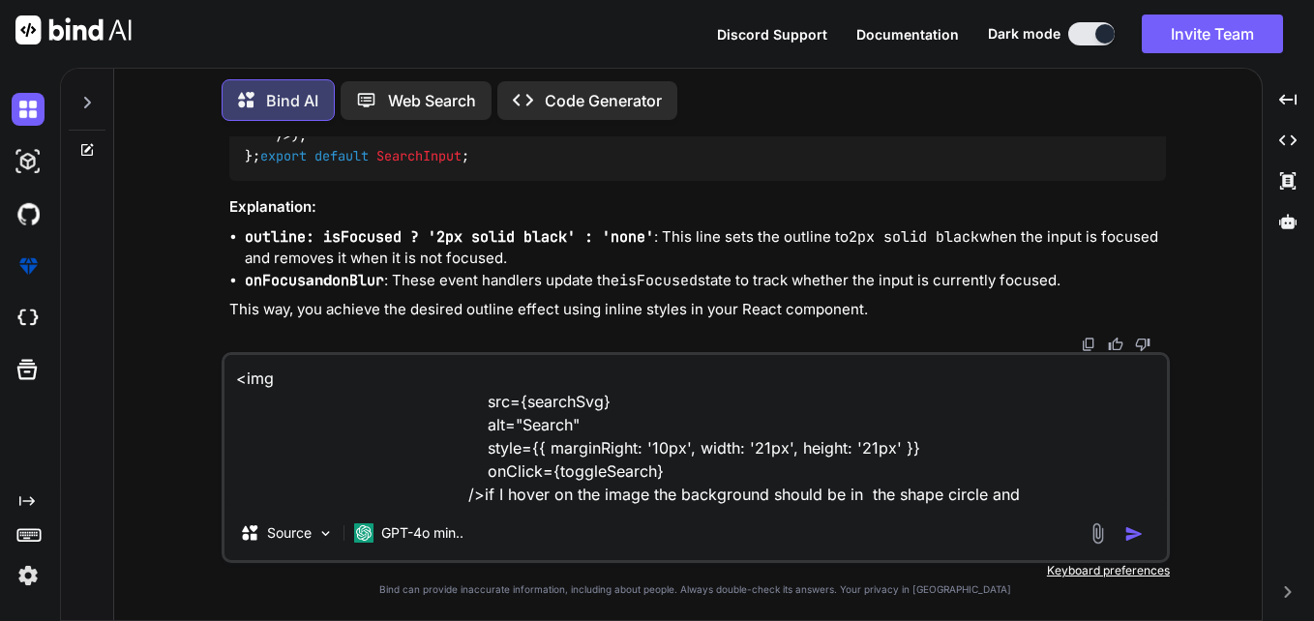
type textarea "<img src={searchSvg} alt="Search" style={{ marginRight: '10px', width: '21px', …"
type textarea "x"
type textarea "<img src={searchSvg} alt="Search" style={{ marginRight: '10px', width: '21px', …"
type textarea "x"
type textarea "<img src={searchSvg} alt="Search" style={{ marginRight: '10px', width: '21px', …"
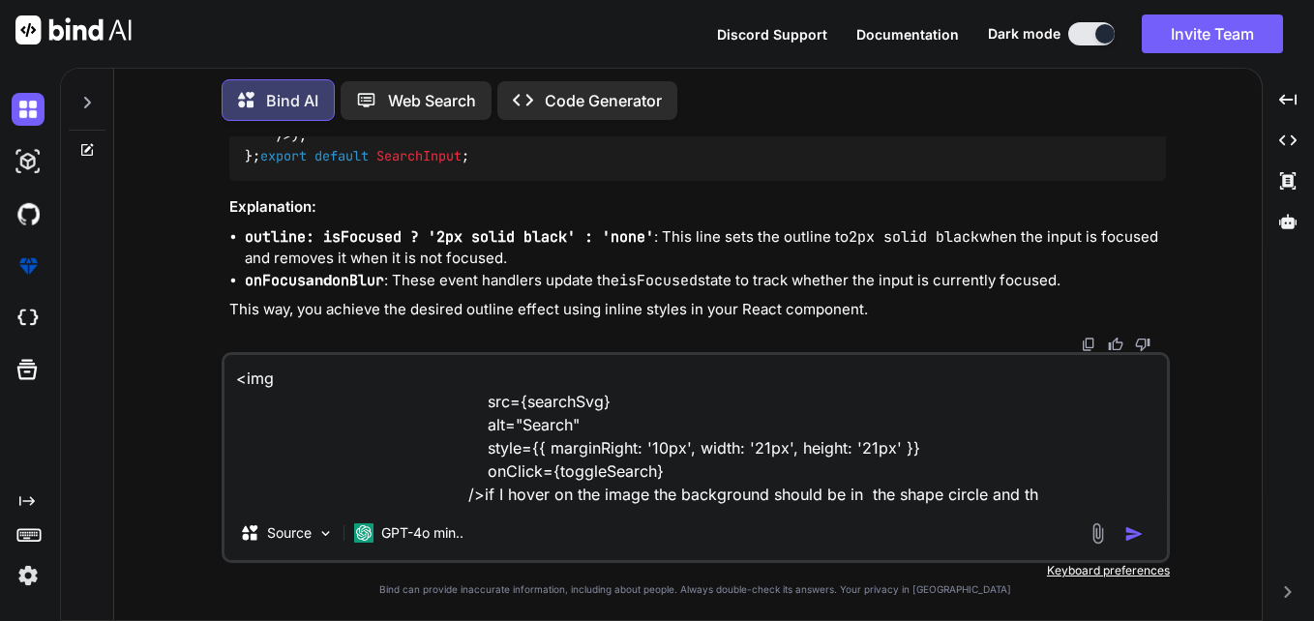
type textarea "x"
type textarea "<img src={searchSvg} alt="Search" style={{ marginRight: '10px', width: '21px', …"
type textarea "x"
type textarea "<img src={searchSvg} alt="Search" style={{ marginRight: '10px', width: '21px', …"
type textarea "x"
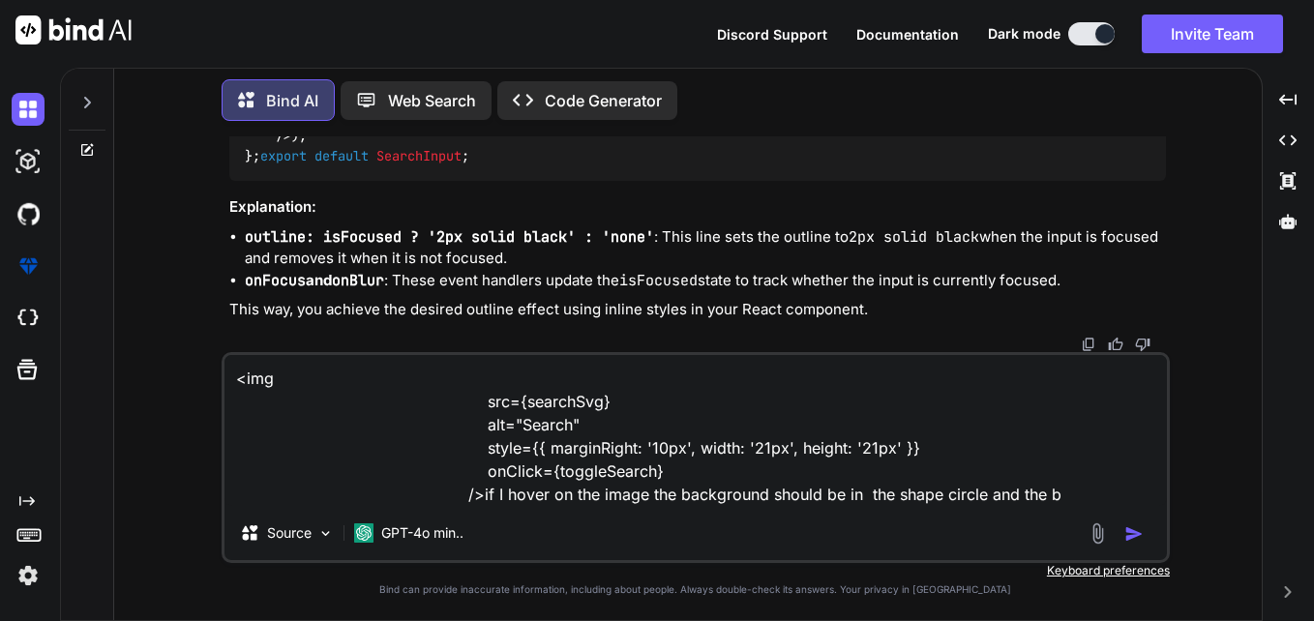
type textarea "<img src={searchSvg} alt="Search" style={{ marginRight: '10px', width: '21px', …"
type textarea "x"
type textarea "<img src={searchSvg} alt="Search" style={{ marginRight: '10px', width: '21px', …"
type textarea "x"
type textarea "<img src={searchSvg} alt="Search" style={{ marginRight: '10px', width: '21px', …"
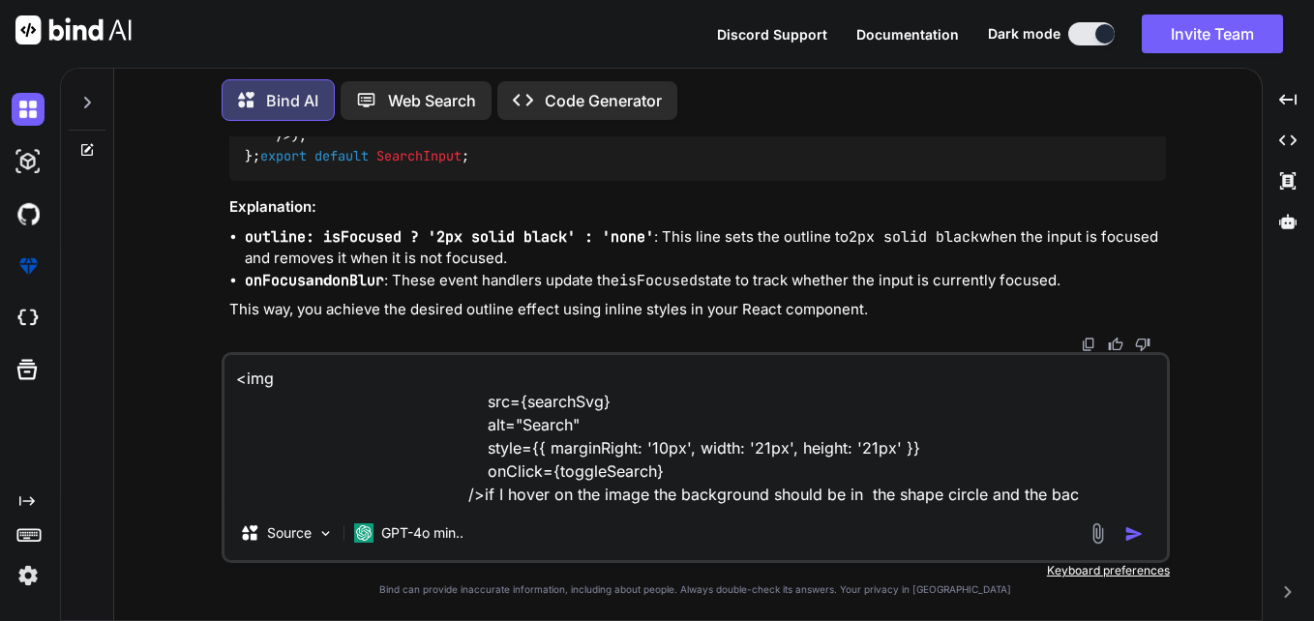
type textarea "x"
type textarea "<img src={searchSvg} alt="Search" style={{ marginRight: '10px', width: '21px', …"
type textarea "x"
type textarea "<img src={searchSvg} alt="Search" style={{ marginRight: '10px', width: '21px', …"
type textarea "x"
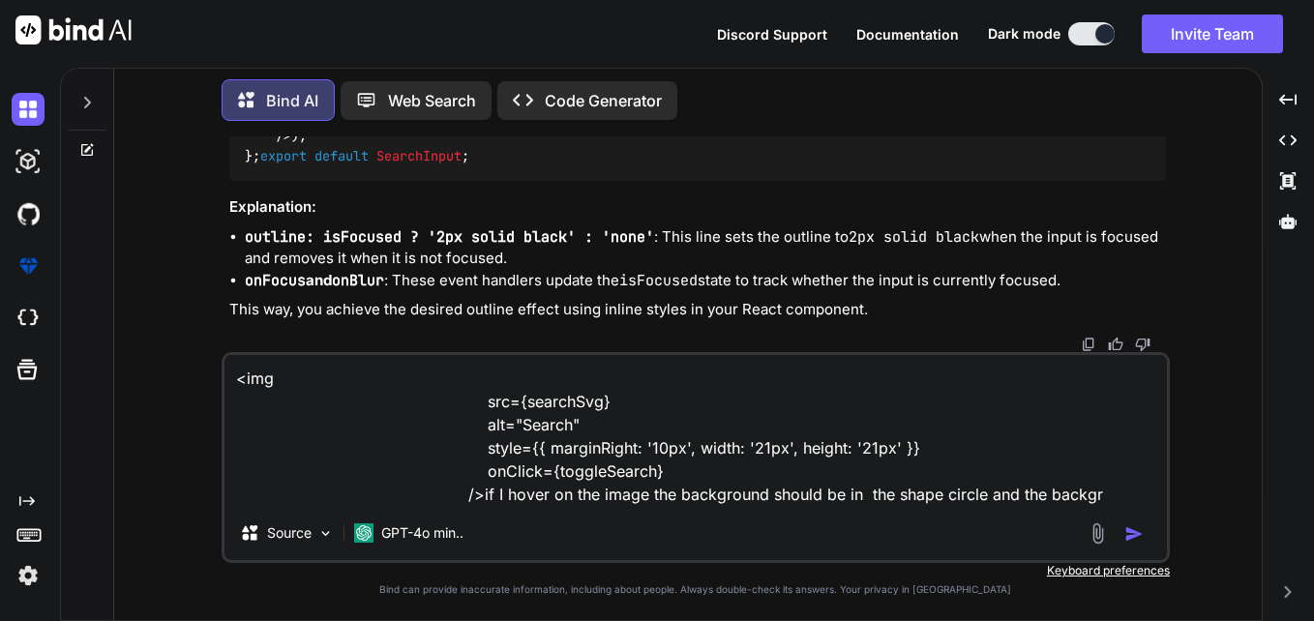
type textarea "<img src={searchSvg} alt="Search" style={{ marginRight: '10px', width: '21px', …"
type textarea "x"
type textarea "<img src={searchSvg} alt="Search" style={{ marginRight: '10px', width: '21px', …"
type textarea "x"
type textarea "<img src={searchSvg} alt="Search" style={{ marginRight: '10px', width: '21px', …"
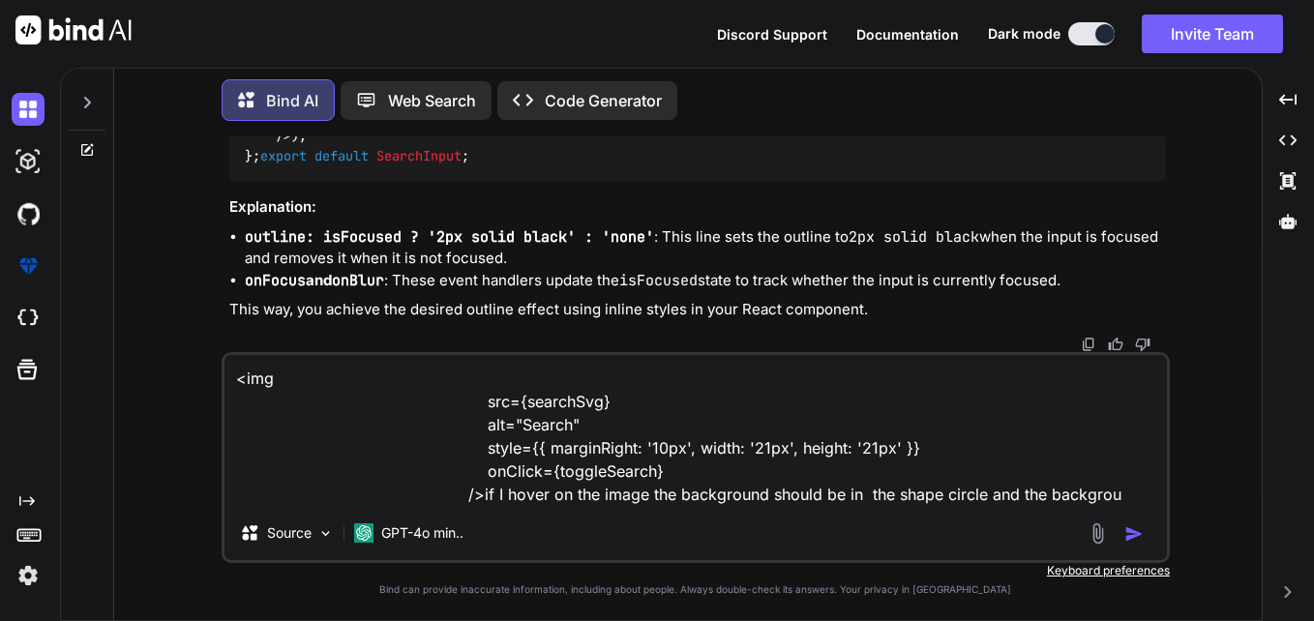
type textarea "x"
type textarea "<img src={searchSvg} alt="Search" style={{ marginRight: '10px', width: '21px', …"
type textarea "x"
type textarea "<img src={searchSvg} alt="Search" style={{ marginRight: '10px', width: '21px', …"
type textarea "x"
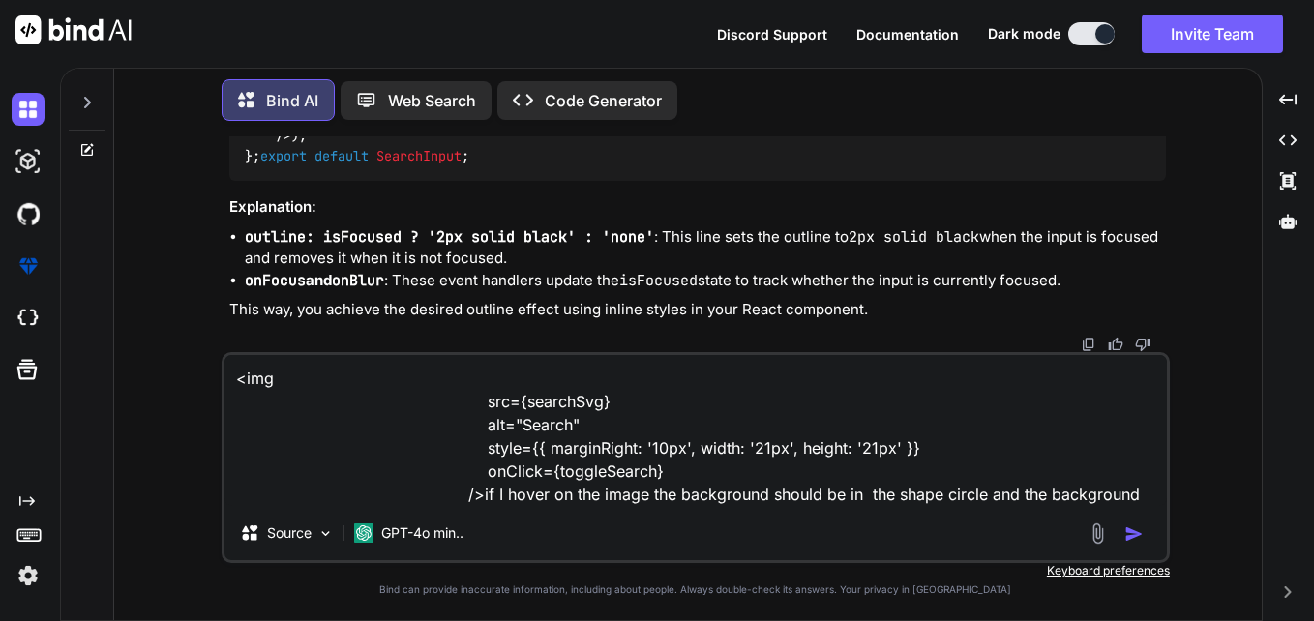
type textarea "<img src={searchSvg} alt="Search" style={{ marginRight: '10px', width: '21px', …"
type textarea "x"
type textarea "<img src={searchSvg} alt="Search" style={{ marginRight: '10px', width: '21px', …"
type textarea "x"
type textarea "<img src={searchSvg} alt="Search" style={{ marginRight: '10px', width: '21px', …"
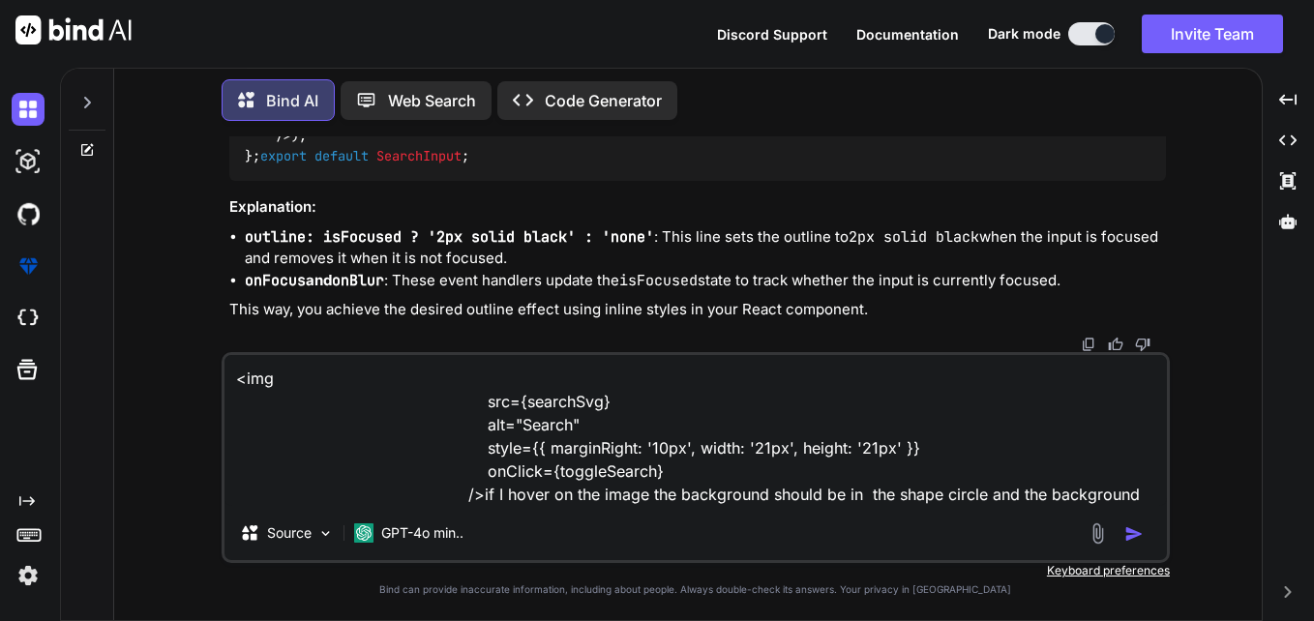
type textarea "x"
type textarea "<img src={searchSvg} alt="Search" style={{ marginRight: '10px', width: '21px', …"
type textarea "x"
type textarea "<img src={searchSvg} alt="Search" style={{ marginRight: '10px', width: '21px', …"
type textarea "x"
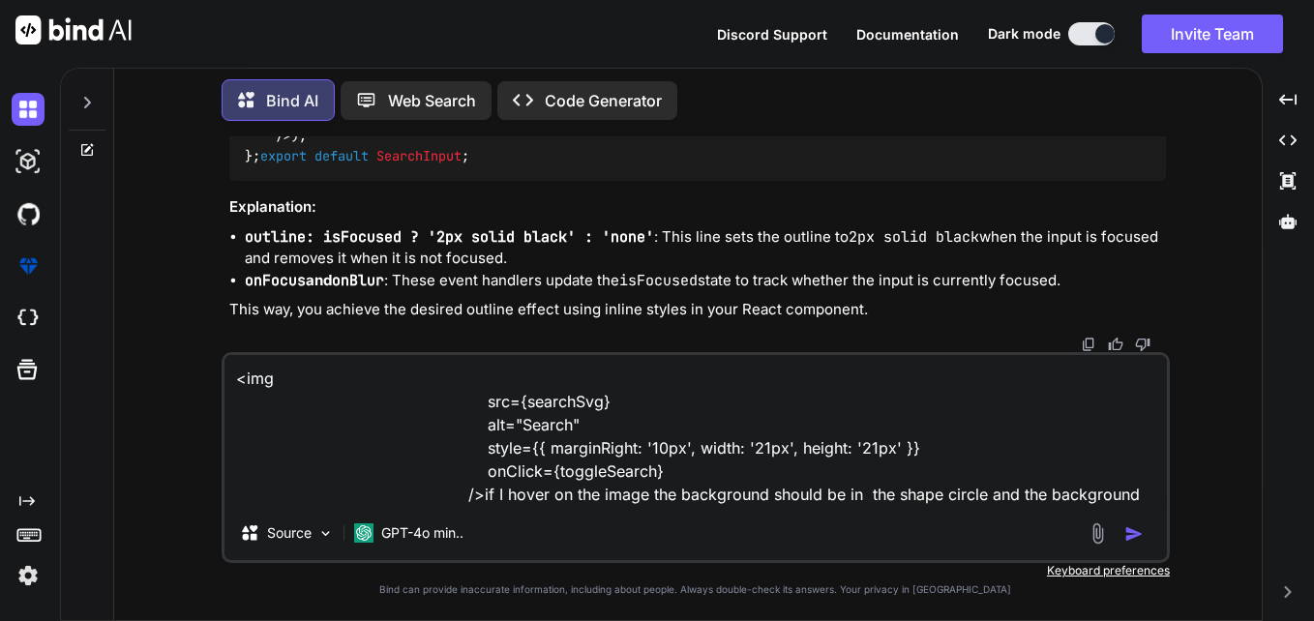
type textarea "<img src={searchSvg} alt="Search" style={{ marginRight: '10px', width: '21px', …"
type textarea "x"
type textarea "<img src={searchSvg} alt="Search" style={{ marginRight: '10px', width: '21px', …"
type textarea "x"
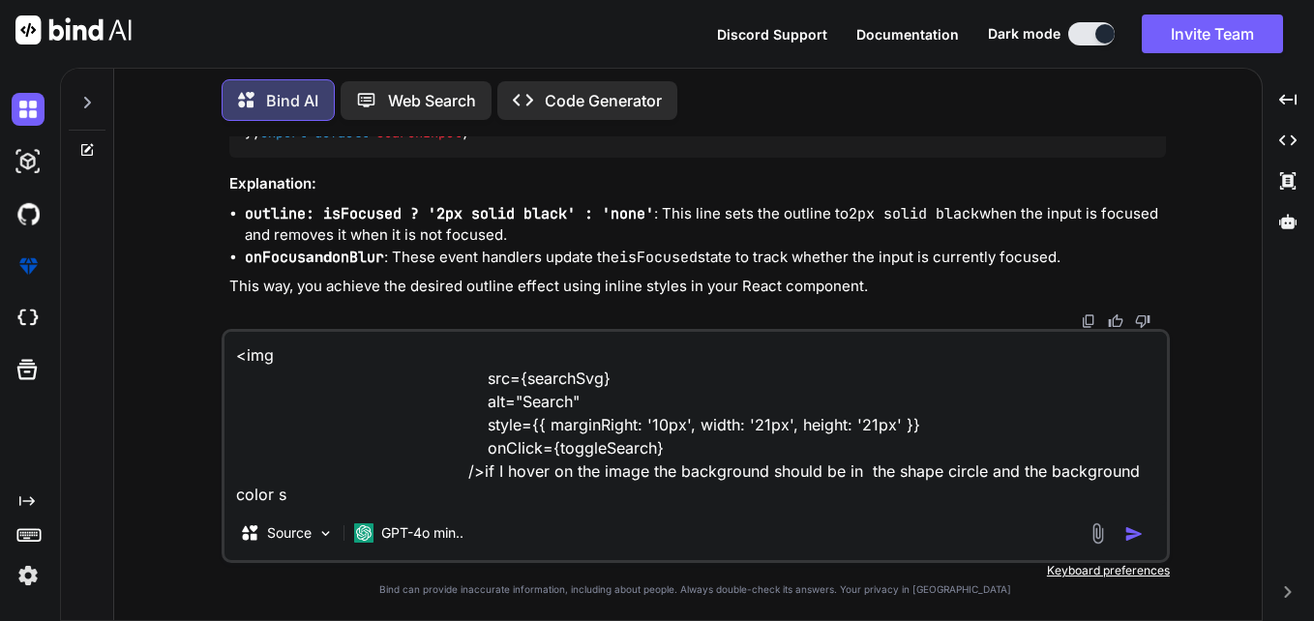
type textarea "<img src={searchSvg} alt="Search" style={{ marginRight: '10px', width: '21px', …"
type textarea "x"
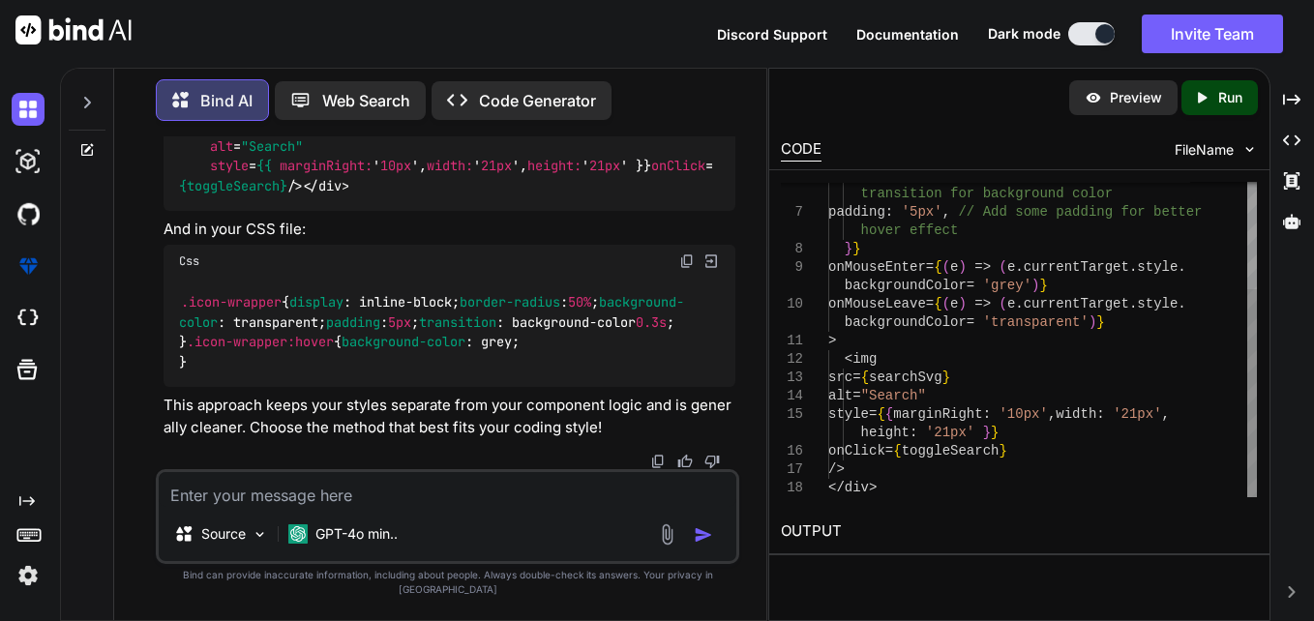
scroll to position [0, 0]
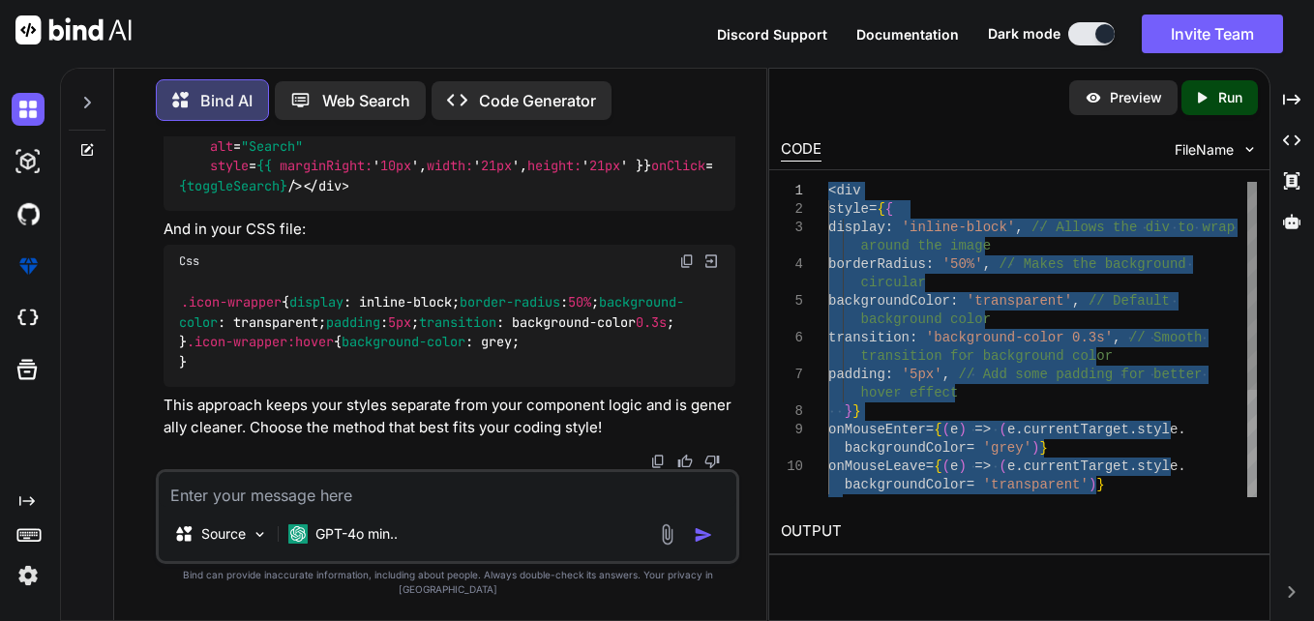
drag, startPoint x: 880, startPoint y: 490, endPoint x: 809, endPoint y: 180, distance: 317.7
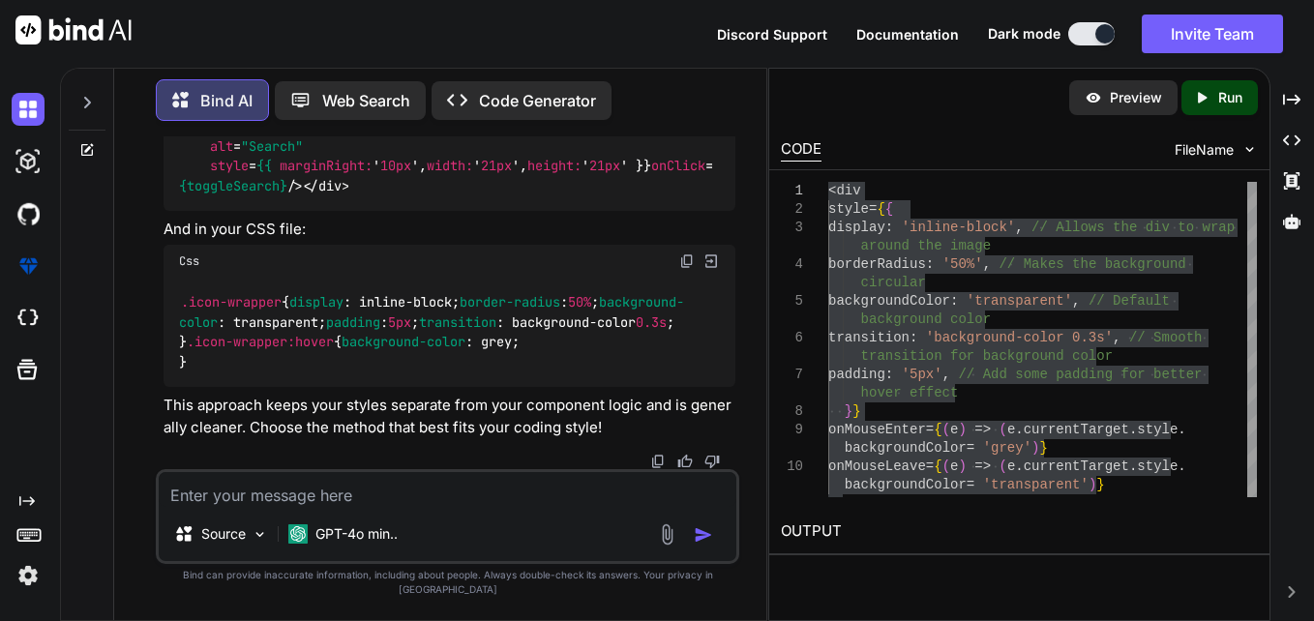
click at [385, 507] on textarea at bounding box center [448, 489] width 578 height 35
paste textarea "<input type="text" value={searchQuery} onChange={(e) => handleSearch(e.target.v…"
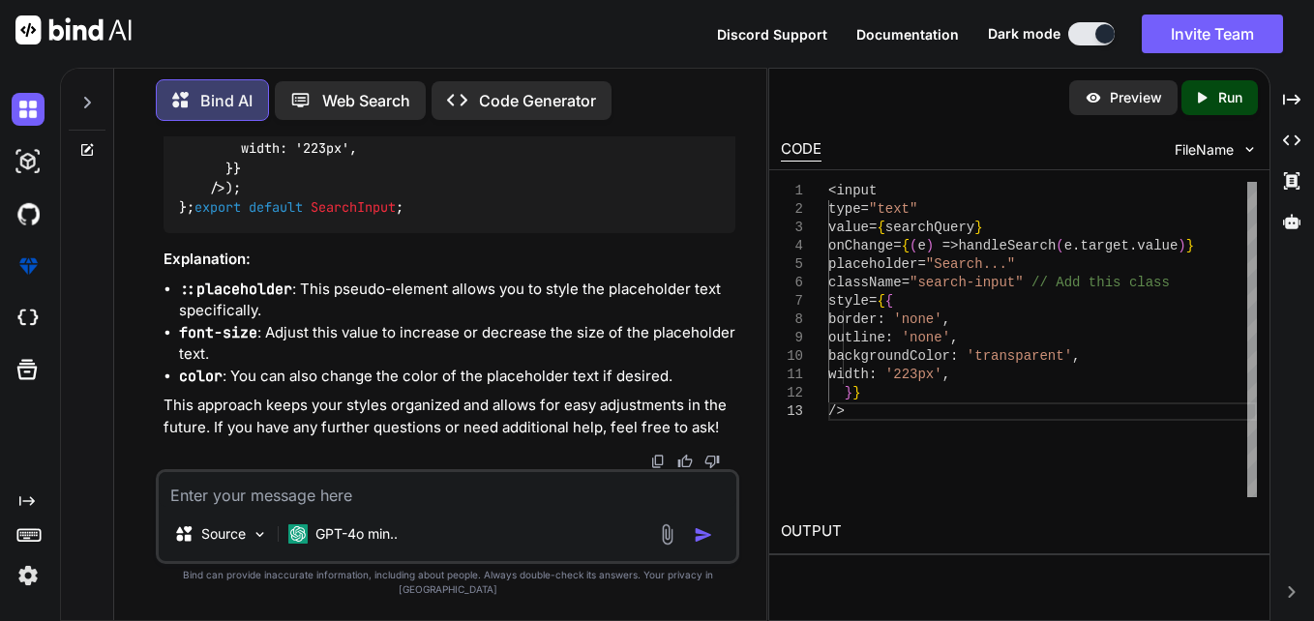
scroll to position [11198, 0]
click at [469, 496] on textarea at bounding box center [448, 489] width 578 height 35
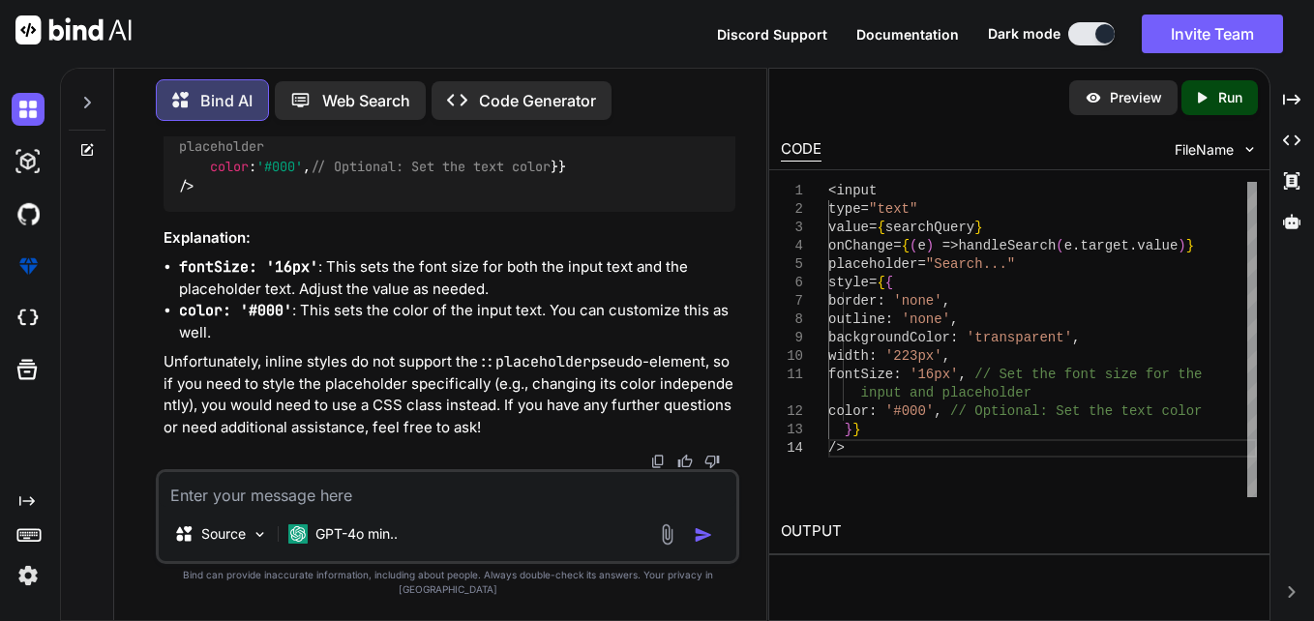
scroll to position [12111, 0]
drag, startPoint x: 203, startPoint y: 399, endPoint x: 347, endPoint y: 404, distance: 144.3
click at [347, 196] on code "<input type= "text" value={searchQuery} onChange={ ( e ) => handleSearch (e. ta…" at bounding box center [446, 107] width 534 height 178
copy code "fontSize : '16px' ,"
click at [465, 493] on textarea at bounding box center [448, 489] width 578 height 35
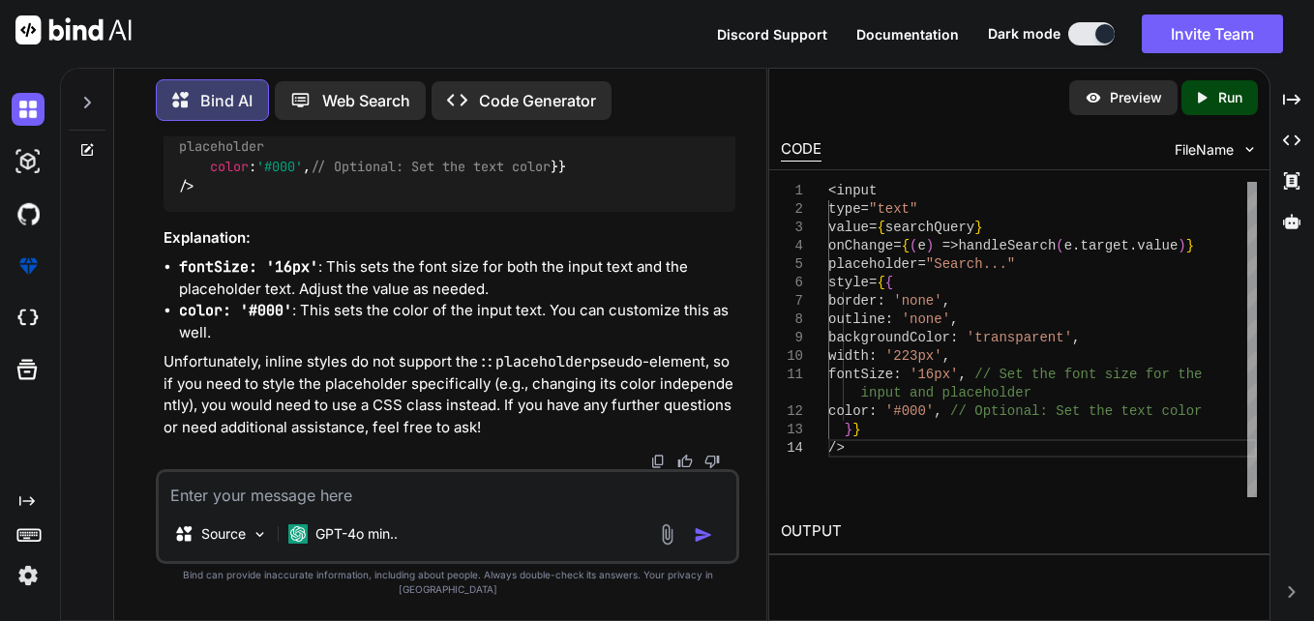
paste textarea ".entity-table tbody { display: block; max-height: 65vh; overflow-y: auto; }"
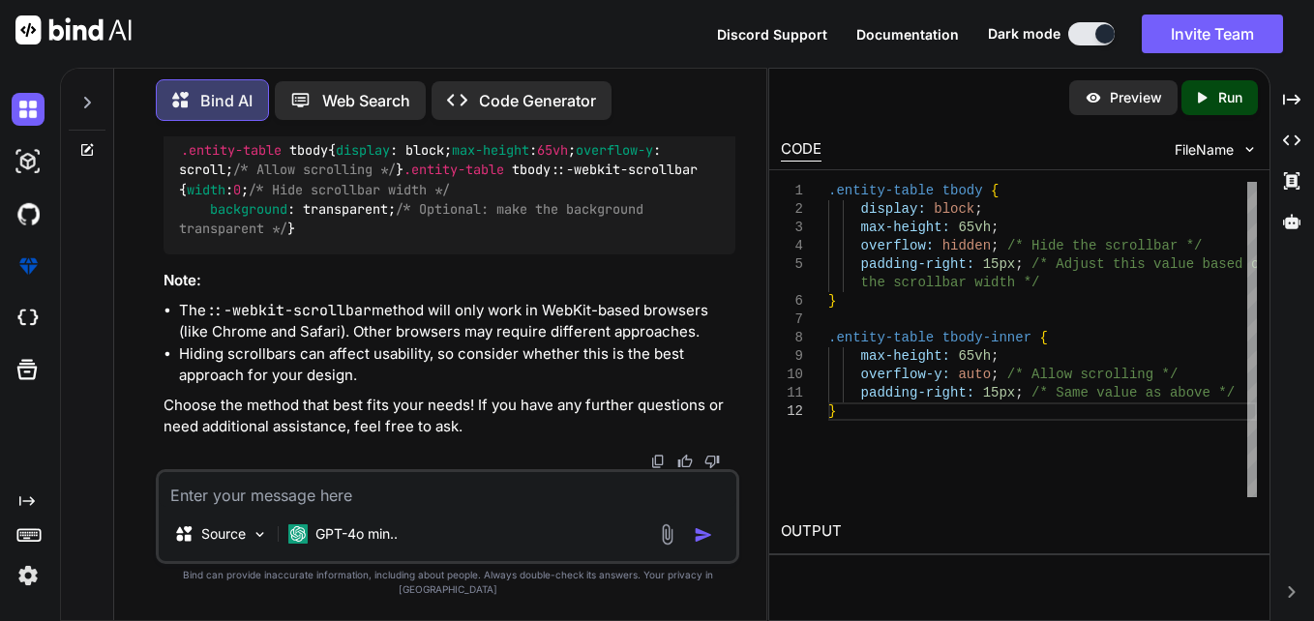
scroll to position [13682, 0]
click at [424, 523] on div "Source GPT-4o min.." at bounding box center [448, 516] width 584 height 95
click at [428, 507] on textarea at bounding box center [448, 489] width 578 height 35
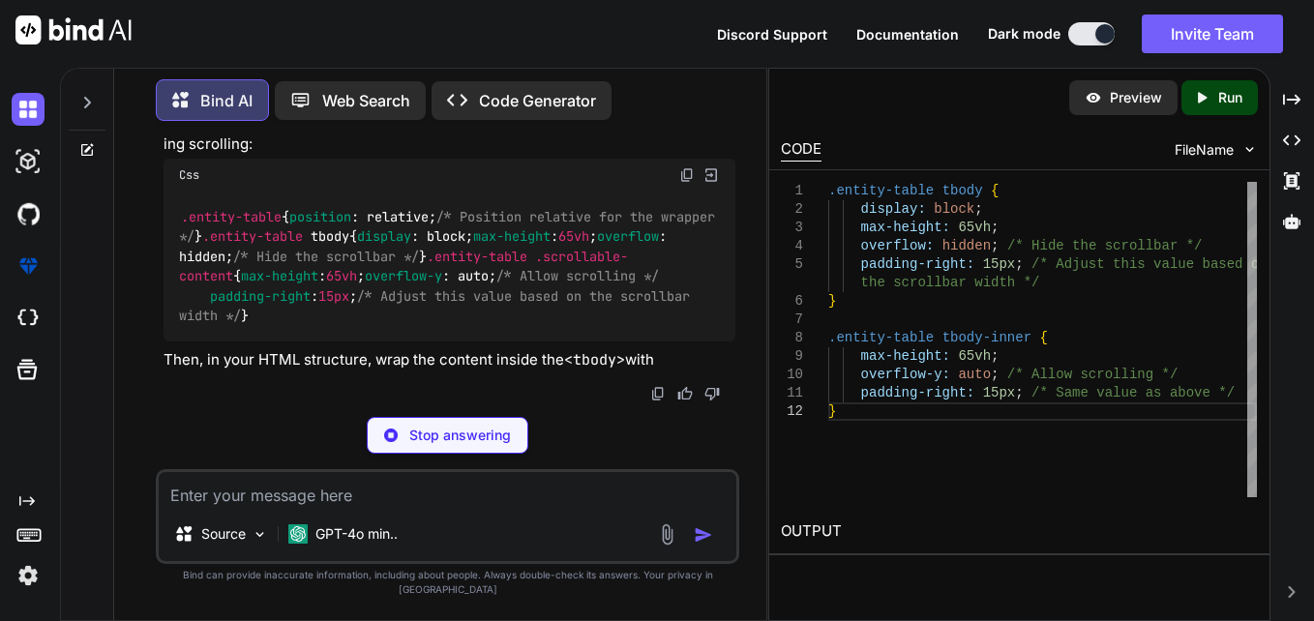
scroll to position [14646, 0]
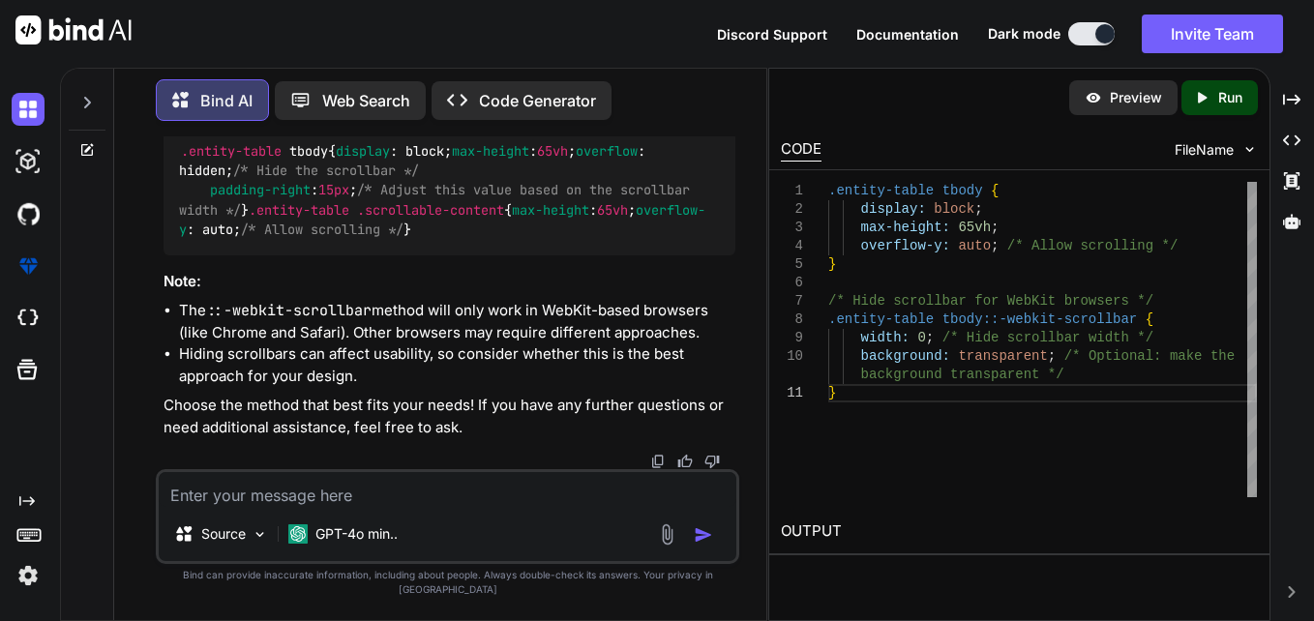
drag, startPoint x: 190, startPoint y: 322, endPoint x: 171, endPoint y: 245, distance: 79.6
copy code ".entity-table tbody ::-webkit-scrollbar { width : 0 ; /* Hide scrollbar width *…"
click at [452, 507] on textarea at bounding box center [448, 489] width 578 height 35
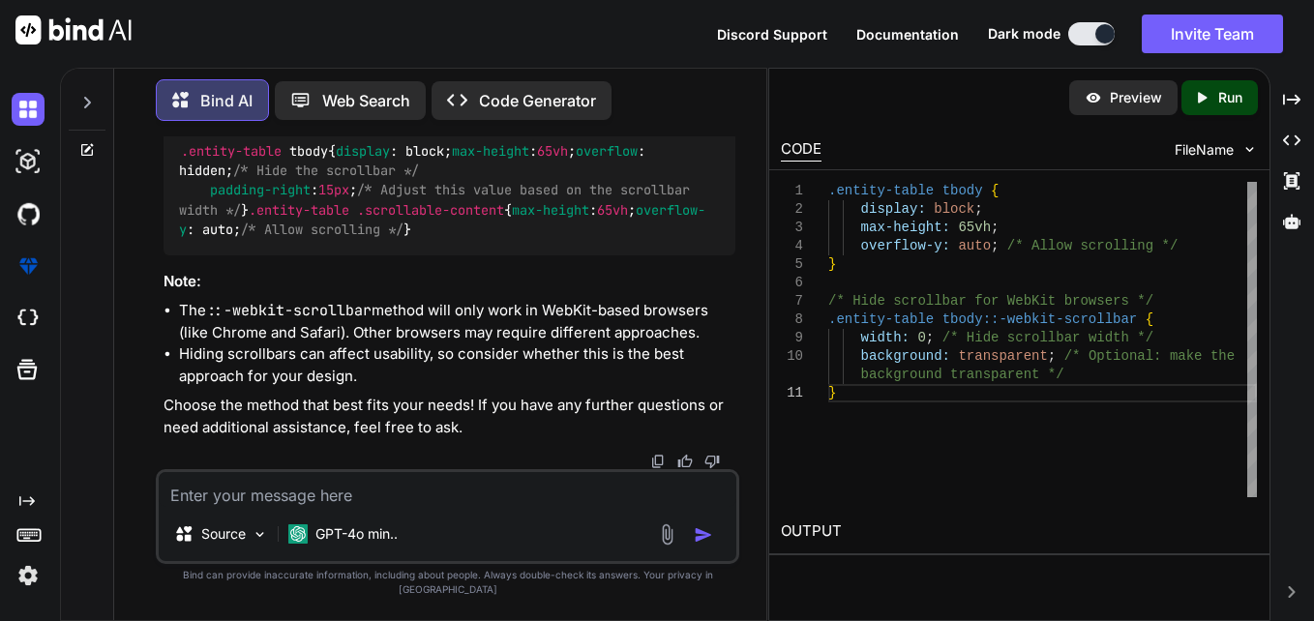
paste textarea "<Button // onClick={toggleSearch} style={{ borderRadius: '1000px', border: isOp…"
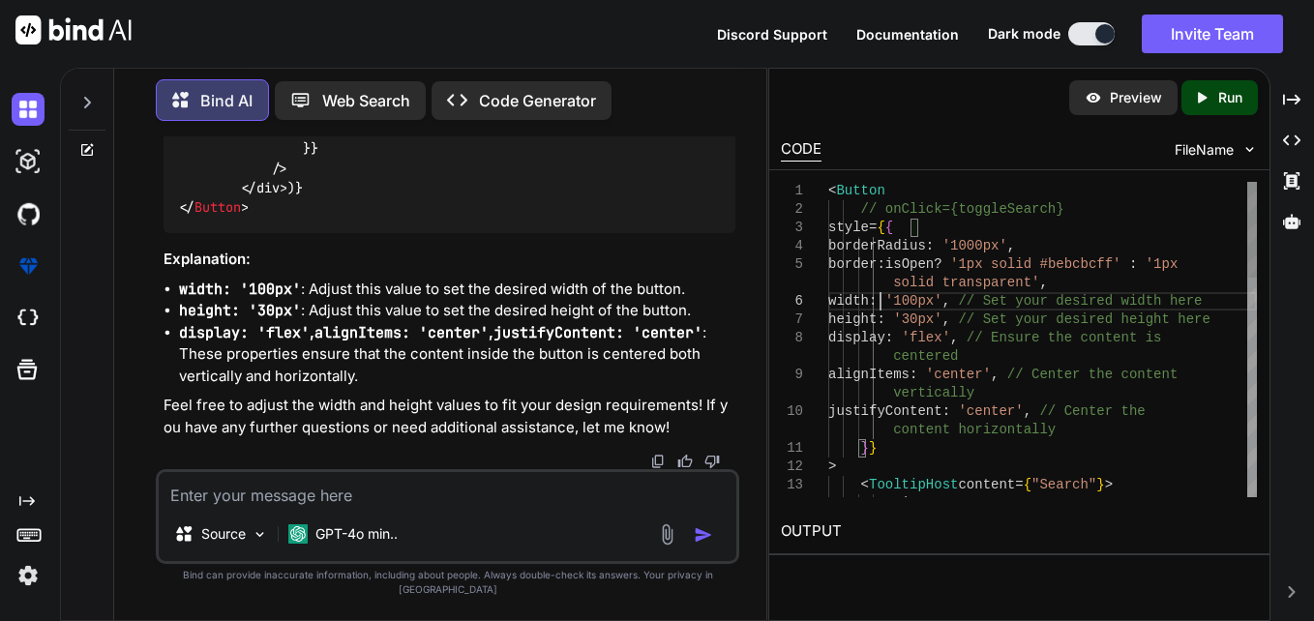
scroll to position [0, 0]
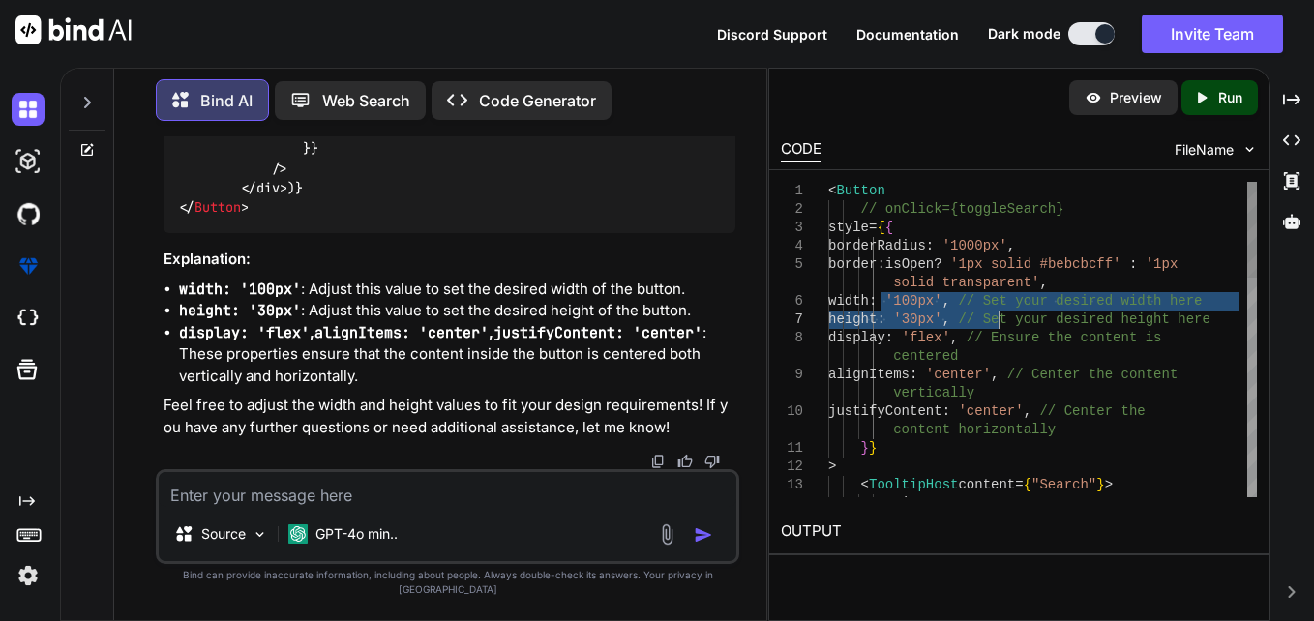
drag, startPoint x: 881, startPoint y: 299, endPoint x: 1000, endPoint y: 324, distance: 121.7
click at [434, 507] on textarea at bounding box center [448, 489] width 578 height 35
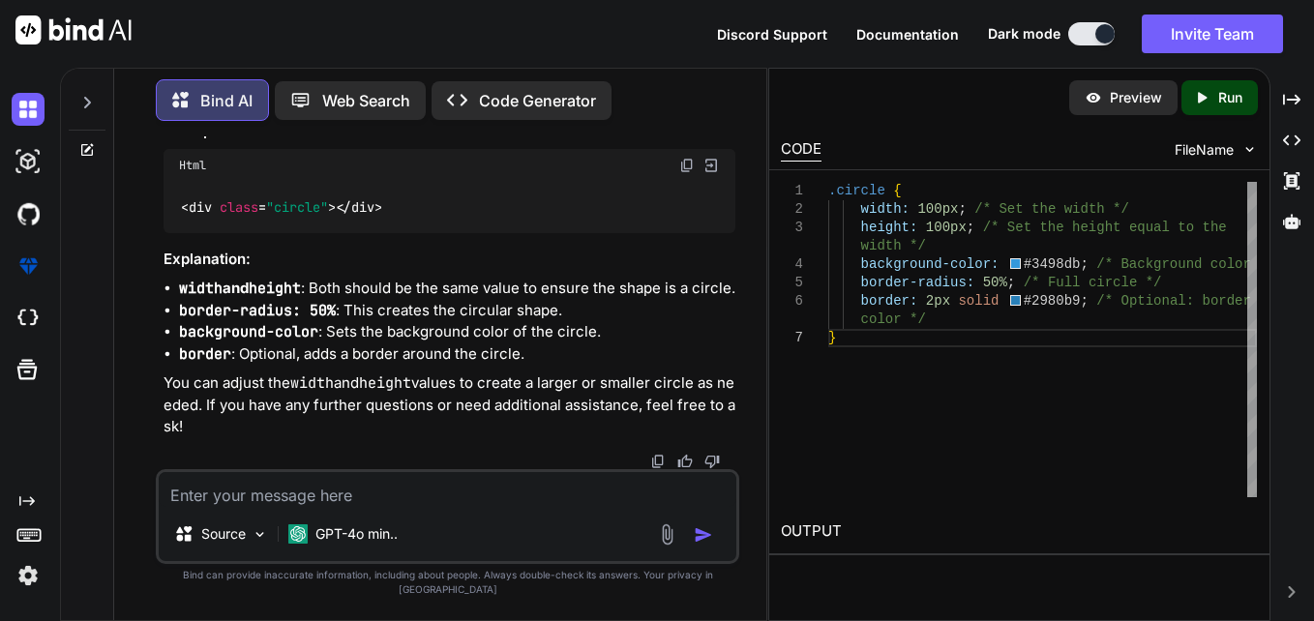
scroll to position [16398, 0]
